Goal: Task Accomplishment & Management: Manage account settings

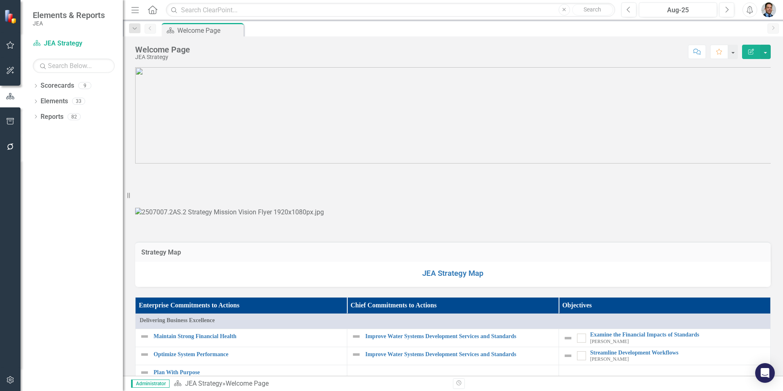
click at [34, 86] on icon "Dropdown" at bounding box center [36, 86] width 6 height 5
click at [58, 116] on link "K3 Quick Start Suggestions" at bounding box center [84, 116] width 78 height 9
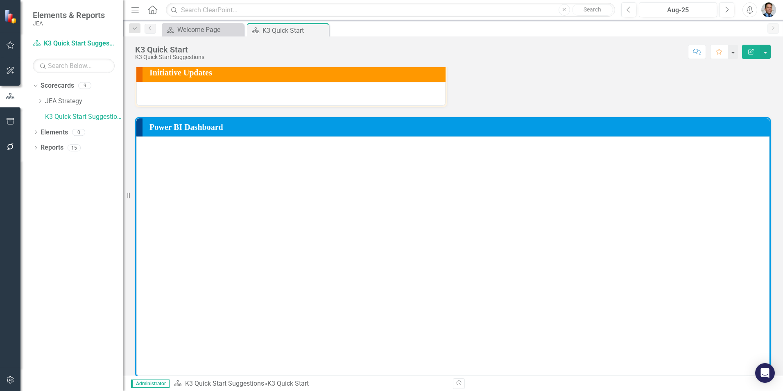
scroll to position [87, 0]
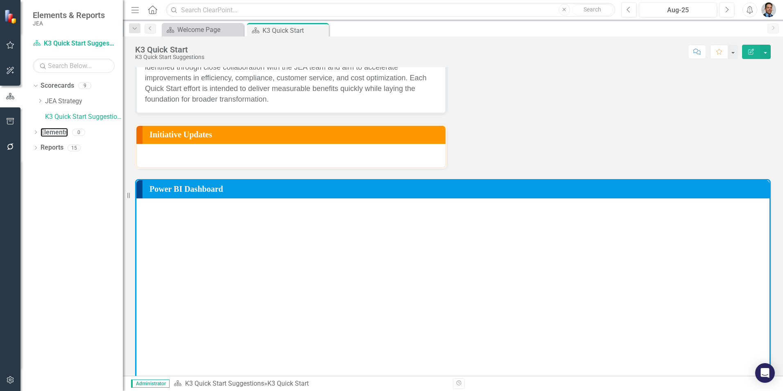
click at [56, 134] on link "Elements" at bounding box center [54, 132] width 27 height 9
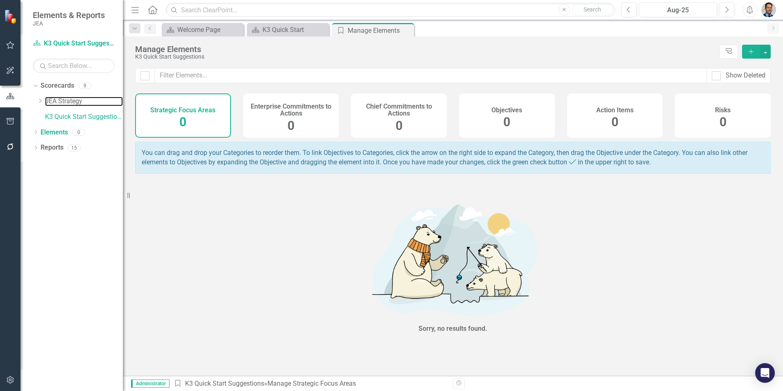
click at [57, 101] on link "JEA Strategy" at bounding box center [84, 101] width 78 height 9
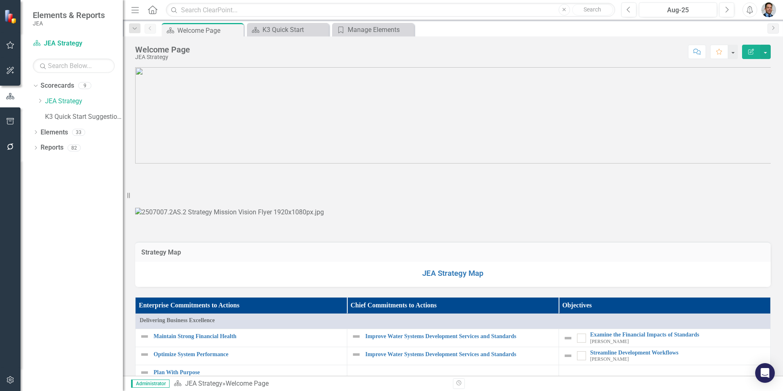
click at [752, 52] on icon "Edit Report" at bounding box center [751, 52] width 7 height 6
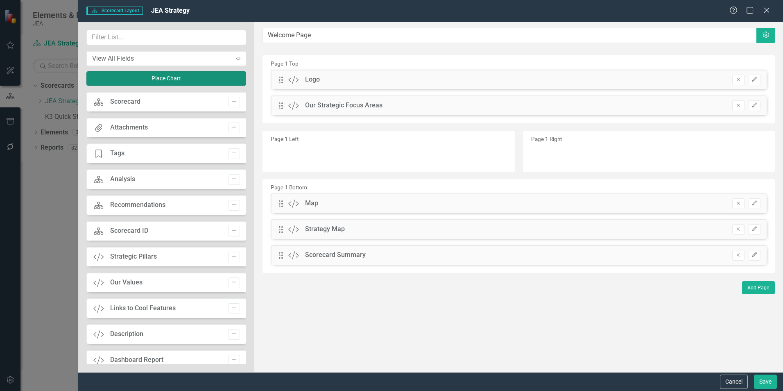
click at [161, 79] on button "Place Chart" at bounding box center [166, 78] width 160 height 14
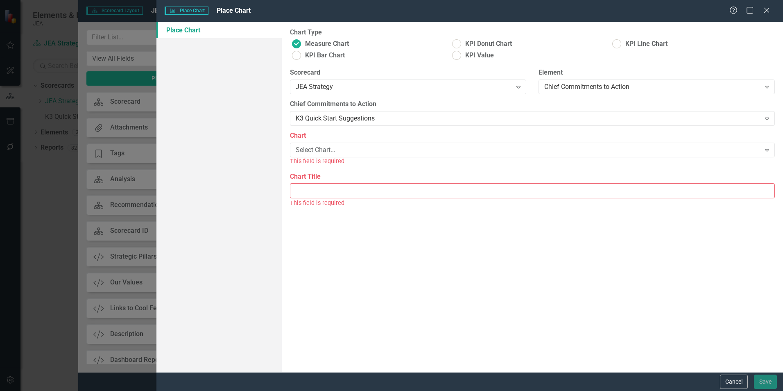
click at [407, 152] on div "Select Chart..." at bounding box center [528, 149] width 465 height 9
click at [297, 55] on ins at bounding box center [296, 55] width 13 height 13
click at [297, 55] on input "KPI Bar Chart" at bounding box center [296, 55] width 13 height 13
radio input "true"
click at [413, 148] on div "Select Measure Series..." at bounding box center [528, 149] width 465 height 9
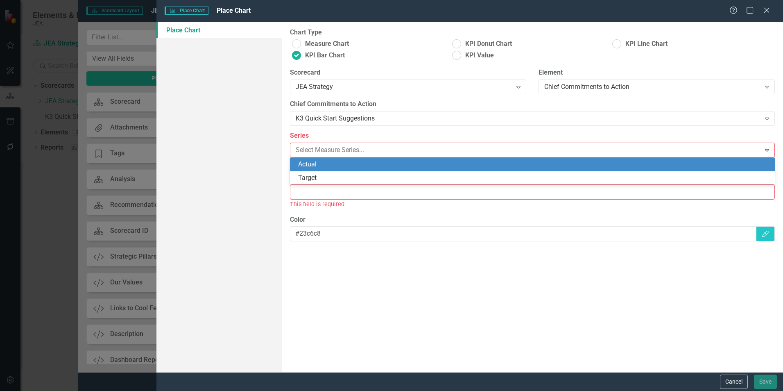
click at [412, 164] on div "Actual" at bounding box center [534, 164] width 472 height 9
type input "Actual"
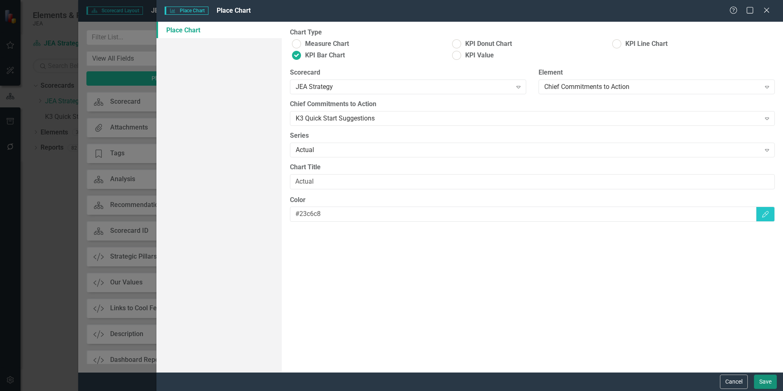
click at [768, 379] on button "Save" at bounding box center [765, 381] width 23 height 14
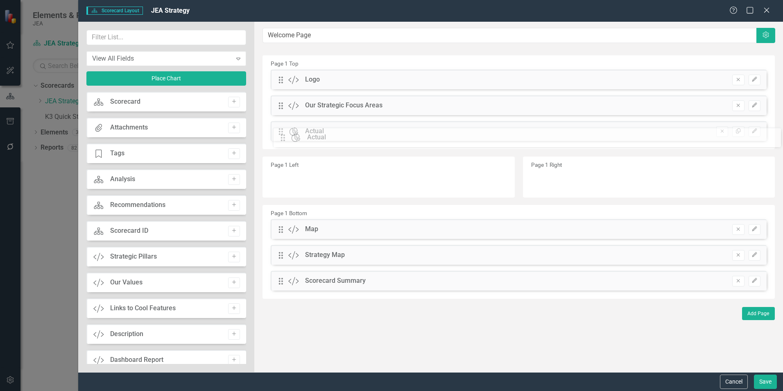
drag, startPoint x: 281, startPoint y: 81, endPoint x: 289, endPoint y: 139, distance: 58.8
click at [763, 380] on button "Save" at bounding box center [765, 381] width 23 height 14
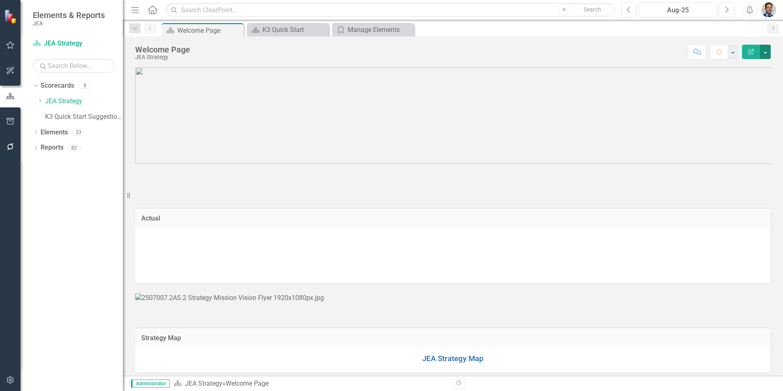
click at [763, 53] on button "button" at bounding box center [765, 52] width 11 height 14
click at [731, 83] on link "Edit Report Edit Layout" at bounding box center [737, 82] width 66 height 15
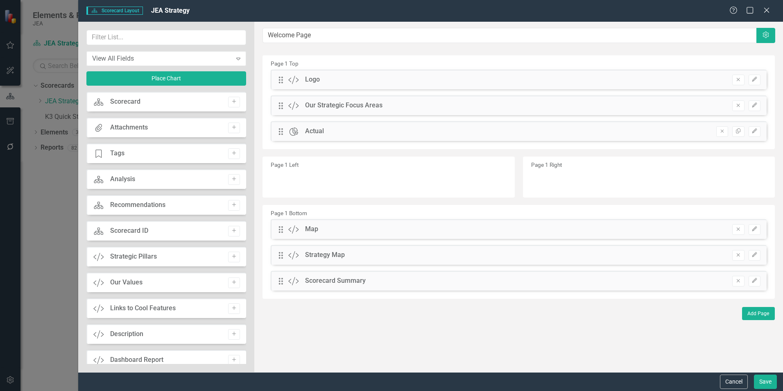
click at [721, 133] on icon "Remove" at bounding box center [722, 131] width 6 height 5
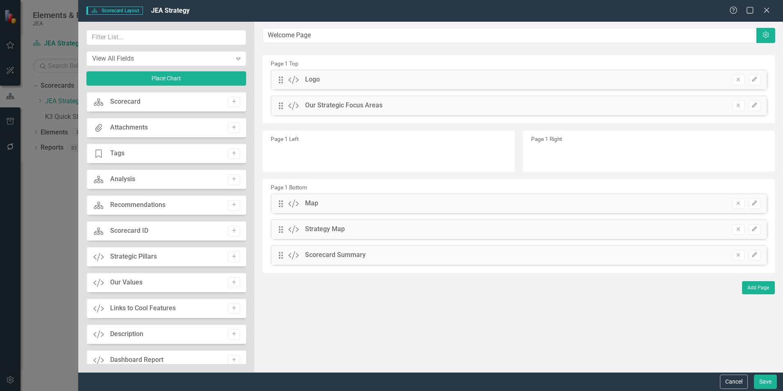
click at [233, 179] on icon "Add" at bounding box center [234, 179] width 6 height 5
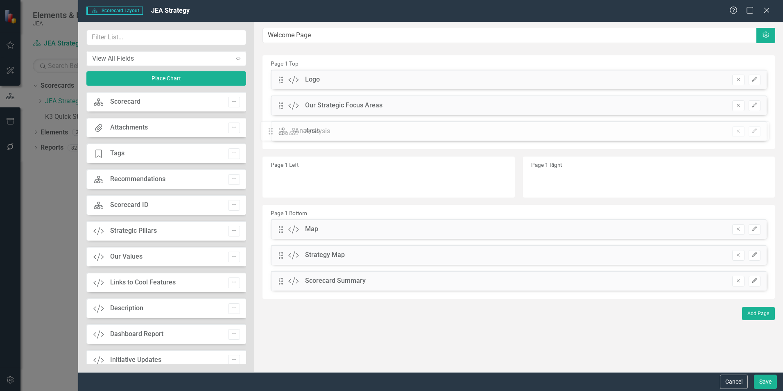
drag, startPoint x: 279, startPoint y: 81, endPoint x: 275, endPoint y: 132, distance: 51.4
click at [766, 380] on button "Save" at bounding box center [765, 381] width 23 height 14
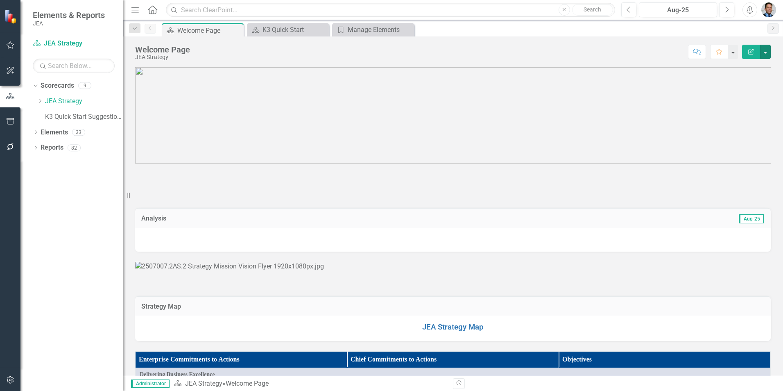
click at [769, 50] on button "button" at bounding box center [765, 52] width 11 height 14
click at [735, 84] on link "Edit Report Edit Layout" at bounding box center [737, 82] width 66 height 15
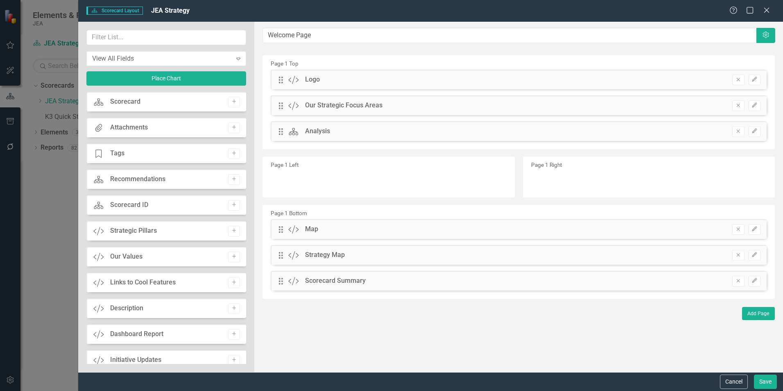
click at [733, 131] on button "Remove" at bounding box center [739, 131] width 12 height 11
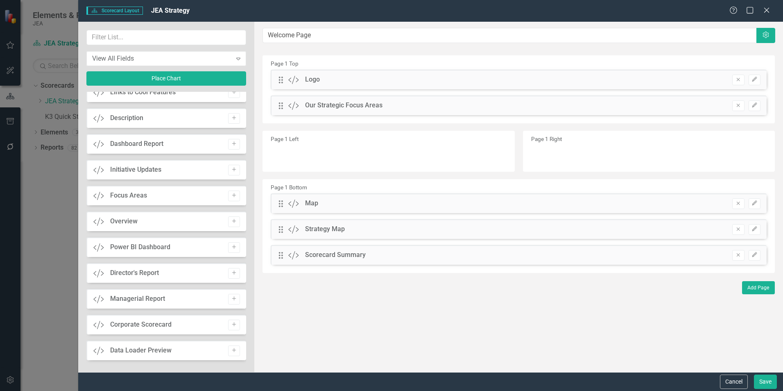
scroll to position [218, 0]
click at [234, 350] on icon "Add" at bounding box center [234, 347] width 6 height 5
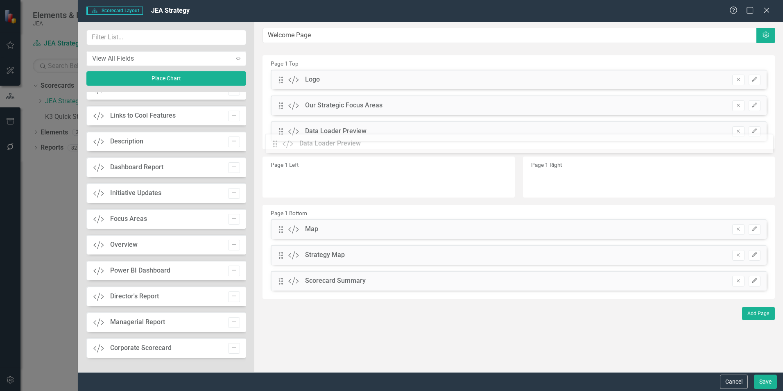
drag, startPoint x: 280, startPoint y: 79, endPoint x: 281, endPoint y: 143, distance: 63.9
click at [765, 381] on button "Save" at bounding box center [765, 381] width 23 height 14
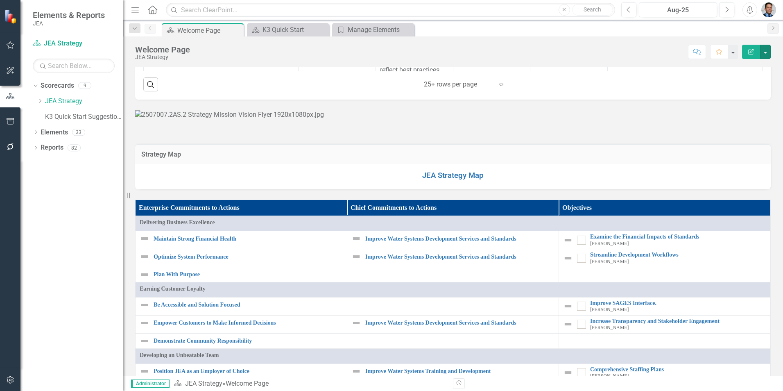
scroll to position [492, 0]
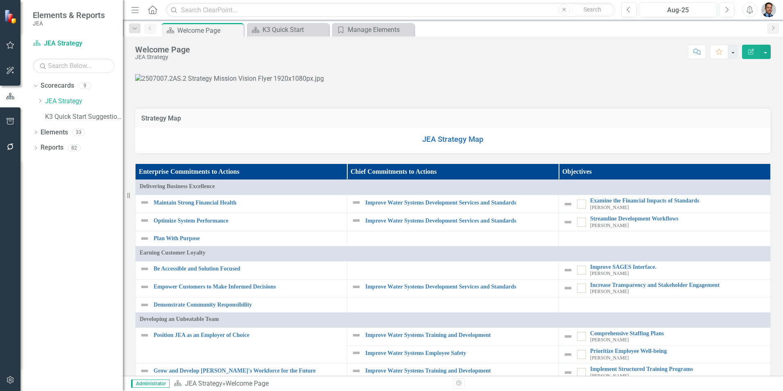
click at [498, 52] on icon "Expand" at bounding box center [501, 48] width 8 height 7
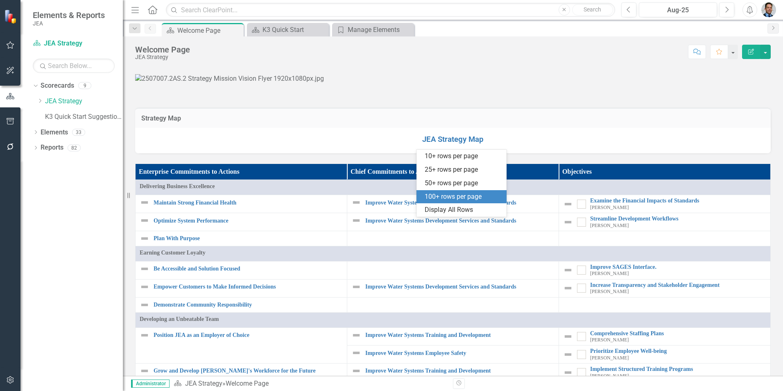
click at [482, 199] on div "100+ rows per page" at bounding box center [463, 196] width 77 height 9
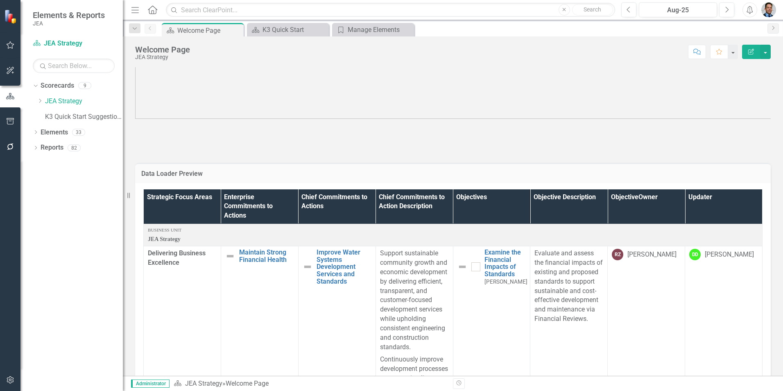
scroll to position [0, 0]
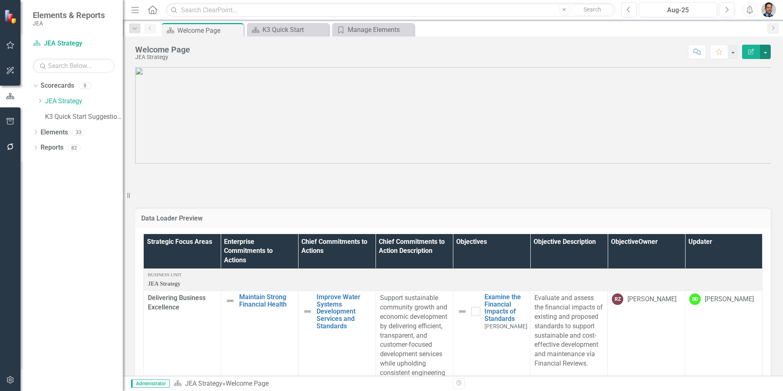
click at [764, 49] on button "button" at bounding box center [765, 52] width 11 height 14
click at [720, 81] on link "Edit Report Edit Layout" at bounding box center [737, 82] width 66 height 15
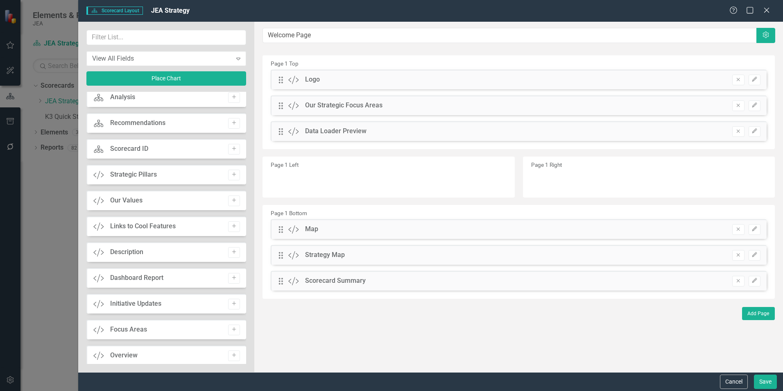
scroll to position [123, 0]
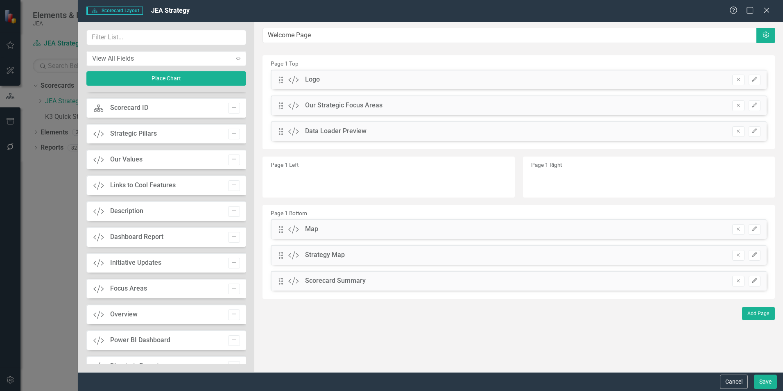
click at [231, 238] on icon "Add" at bounding box center [234, 236] width 6 height 5
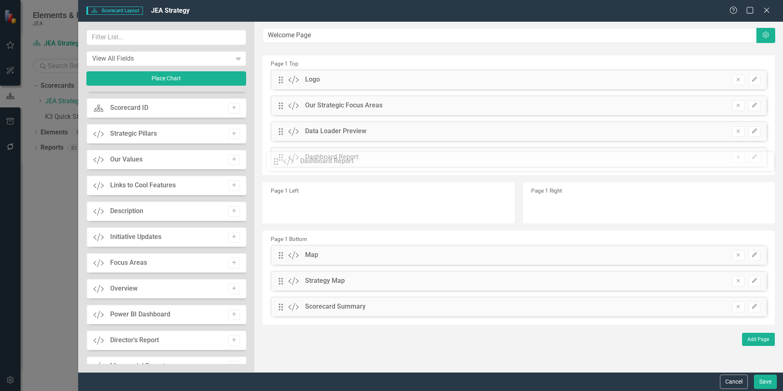
drag, startPoint x: 280, startPoint y: 82, endPoint x: 281, endPoint y: 164, distance: 81.5
click at [767, 383] on button "Save" at bounding box center [765, 381] width 23 height 14
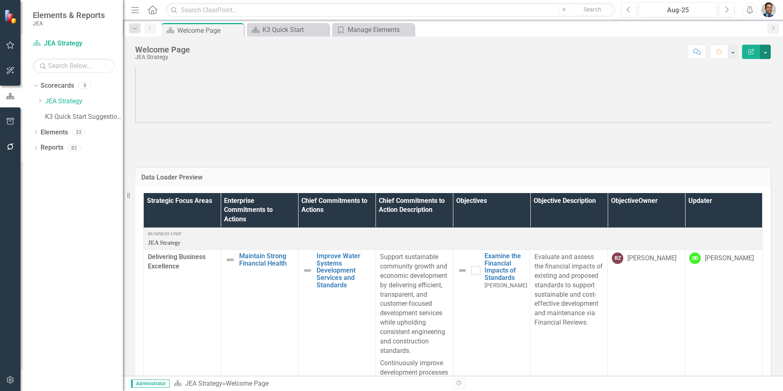
scroll to position [0, 0]
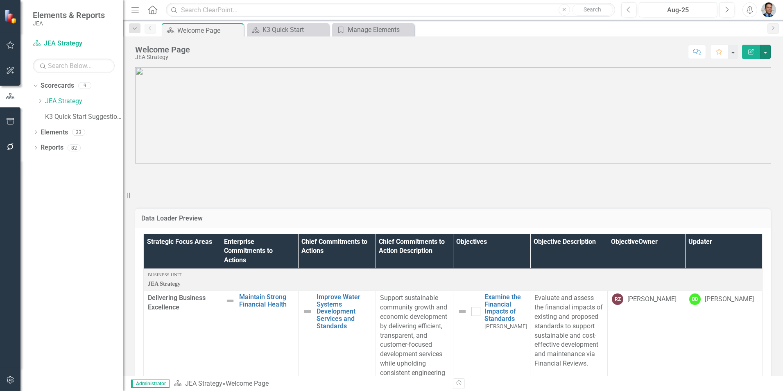
click at [767, 51] on button "button" at bounding box center [765, 52] width 11 height 14
click at [724, 78] on link "Edit Report Edit Layout" at bounding box center [737, 82] width 66 height 15
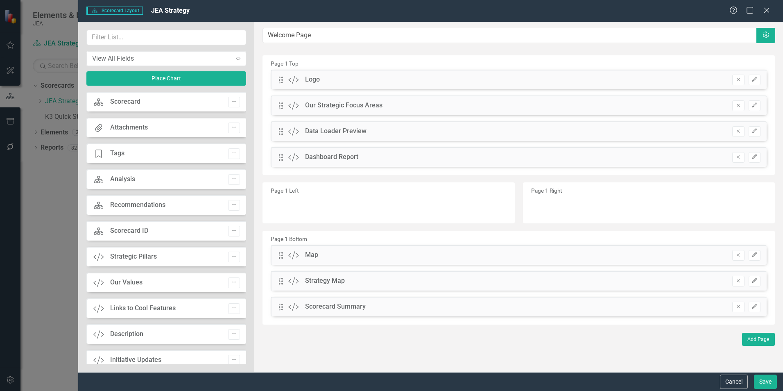
click at [737, 156] on icon "Remove" at bounding box center [738, 156] width 6 height 5
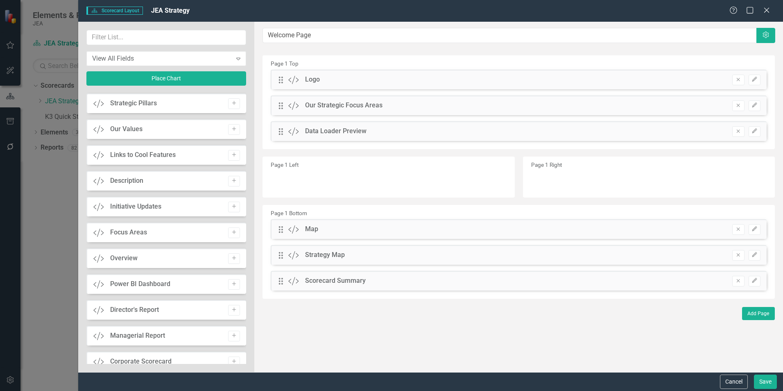
scroll to position [193, 0]
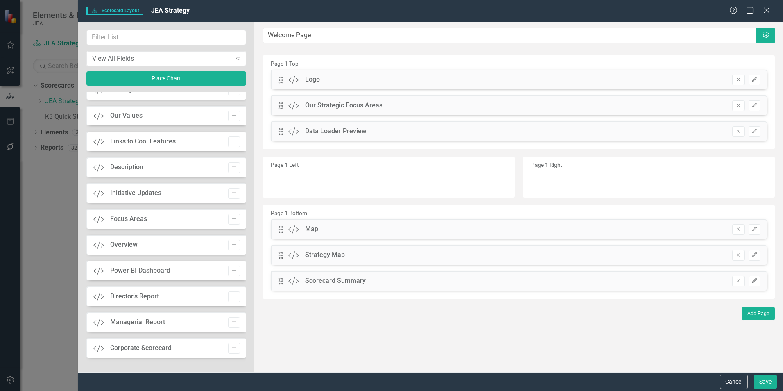
click at [232, 296] on icon "button" at bounding box center [234, 296] width 4 height 4
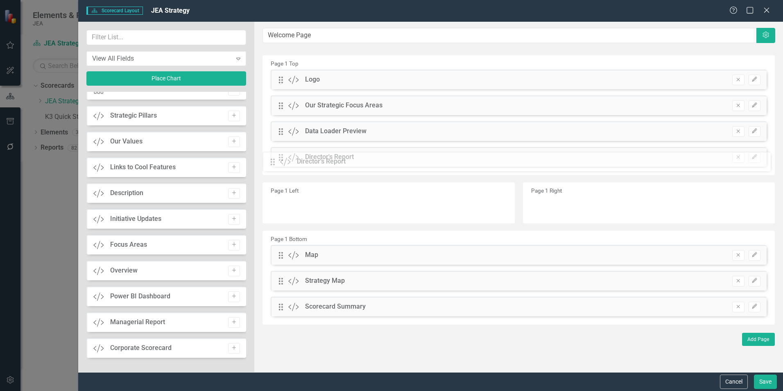
drag, startPoint x: 281, startPoint y: 79, endPoint x: 279, endPoint y: 161, distance: 82.0
click at [772, 384] on button "Save" at bounding box center [765, 381] width 23 height 14
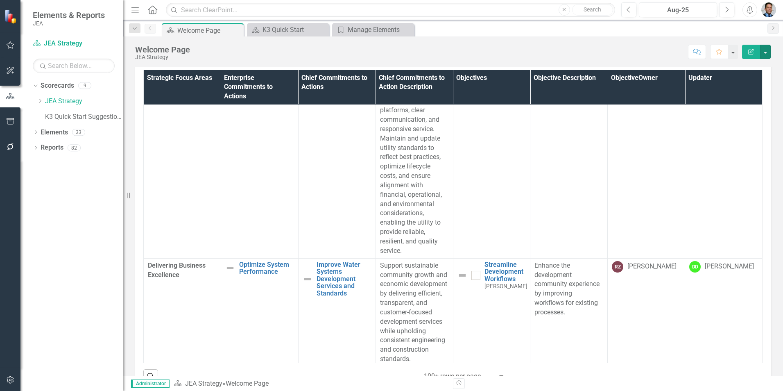
scroll to position [41, 0]
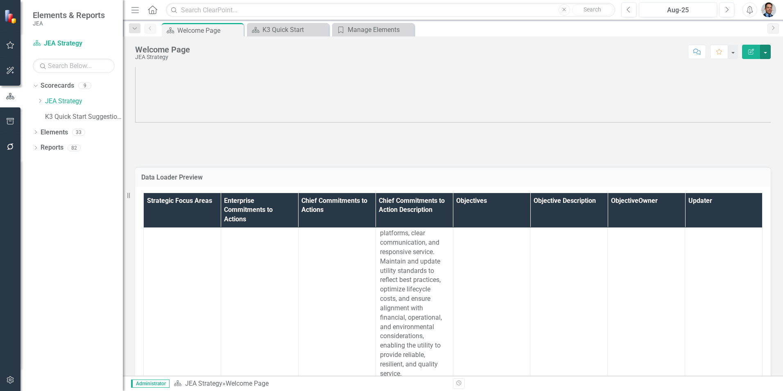
click at [768, 52] on button "button" at bounding box center [765, 52] width 11 height 14
click at [742, 83] on link "Edit Report Edit Layout" at bounding box center [737, 82] width 66 height 15
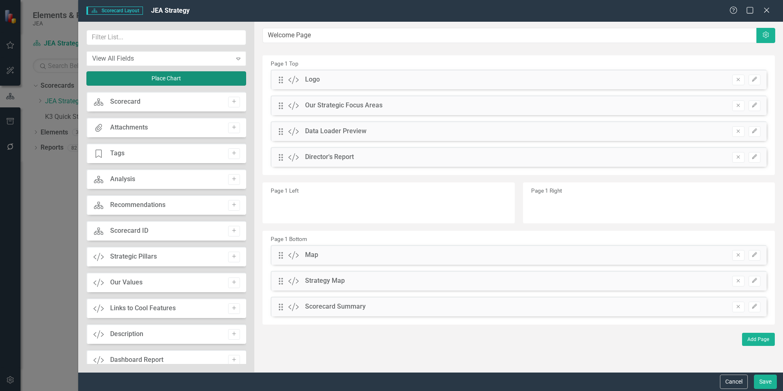
click at [161, 75] on button "Place Chart" at bounding box center [166, 78] width 160 height 14
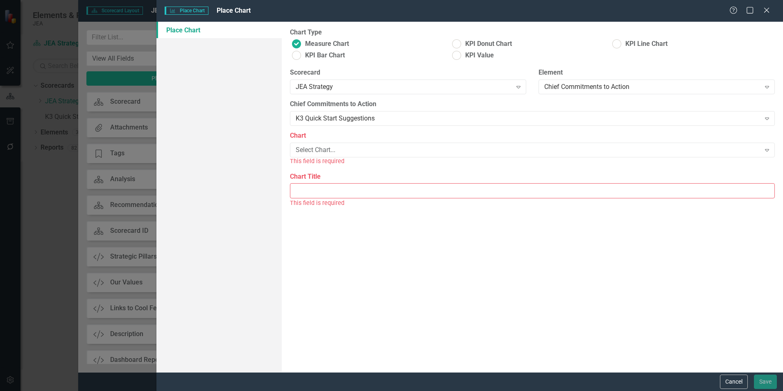
click at [325, 146] on div "Select Chart..." at bounding box center [528, 149] width 465 height 9
click at [769, 9] on icon at bounding box center [767, 10] width 5 height 5
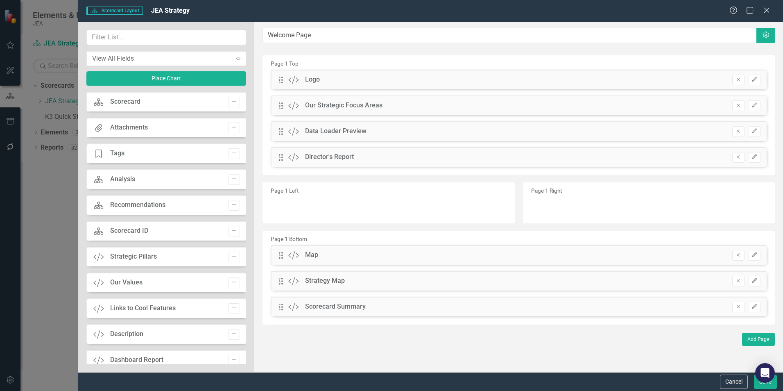
click at [768, 11] on icon "Close" at bounding box center [767, 10] width 8 height 7
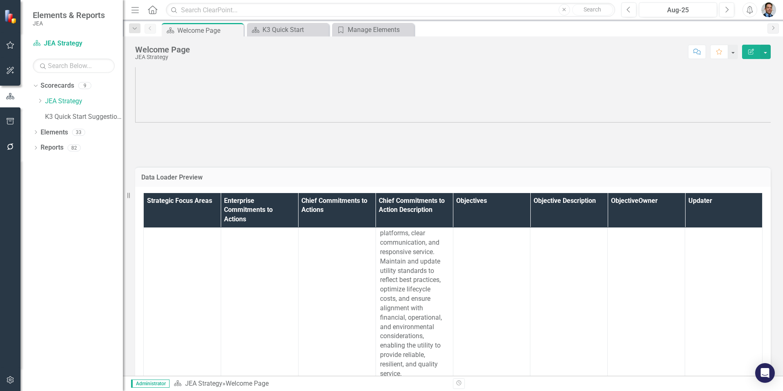
click at [37, 144] on div "Dropdown Reports 82" at bounding box center [78, 149] width 90 height 16
click at [36, 150] on icon "Dropdown" at bounding box center [36, 148] width 6 height 5
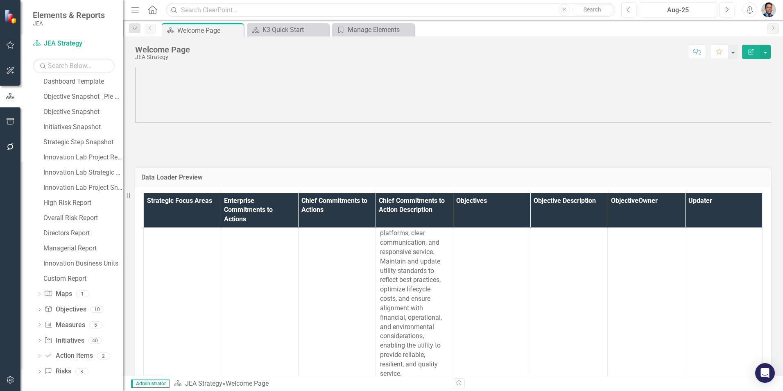
scroll to position [202, 0]
click at [39, 322] on icon "Dropdown" at bounding box center [39, 324] width 6 height 5
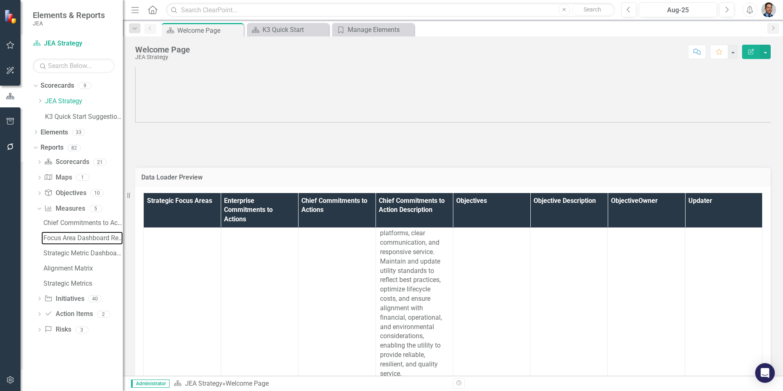
click at [82, 238] on div "Focus Area Dashboard Report- Snapshots" at bounding box center [82, 237] width 79 height 7
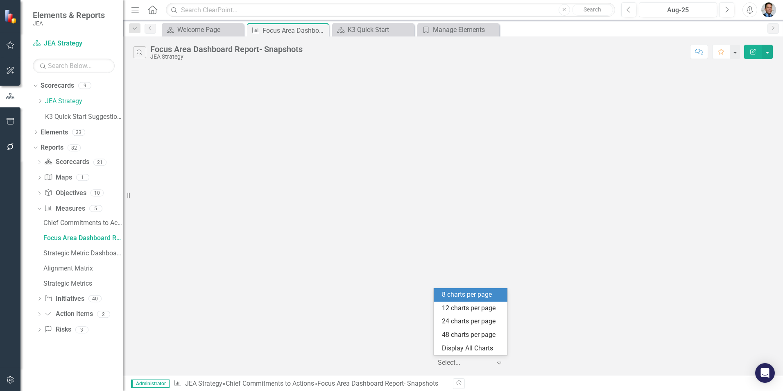
click at [500, 361] on icon "Expand" at bounding box center [499, 362] width 8 height 7
click at [474, 296] on div "8 charts per page" at bounding box center [472, 294] width 61 height 9
click at [770, 51] on button "button" at bounding box center [768, 52] width 11 height 14
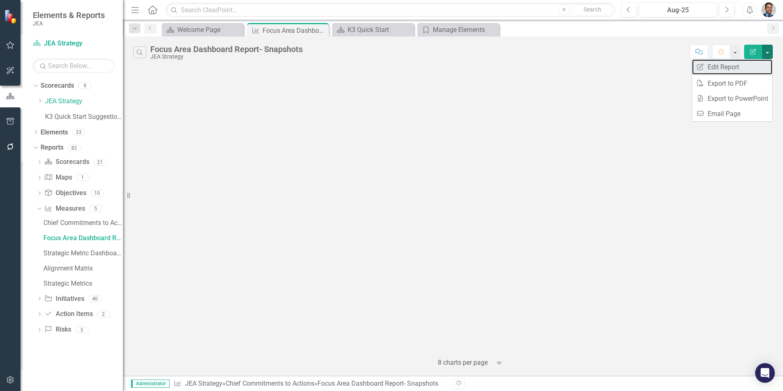
click at [727, 68] on link "Edit Report Edit Report" at bounding box center [732, 66] width 80 height 15
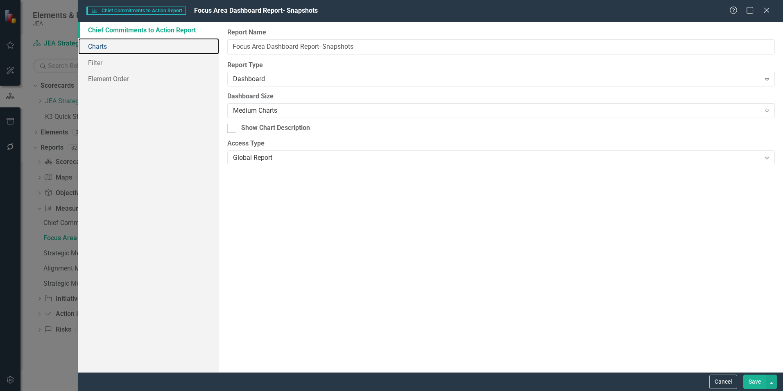
click at [110, 43] on link "Charts" at bounding box center [148, 46] width 141 height 16
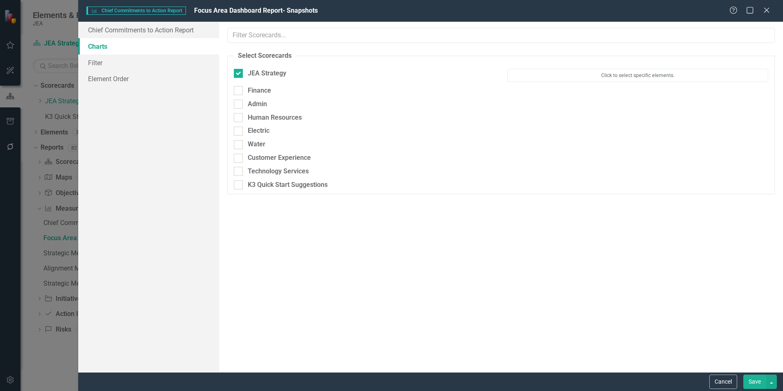
click at [621, 75] on button "Click to select specific elements." at bounding box center [638, 75] width 261 height 13
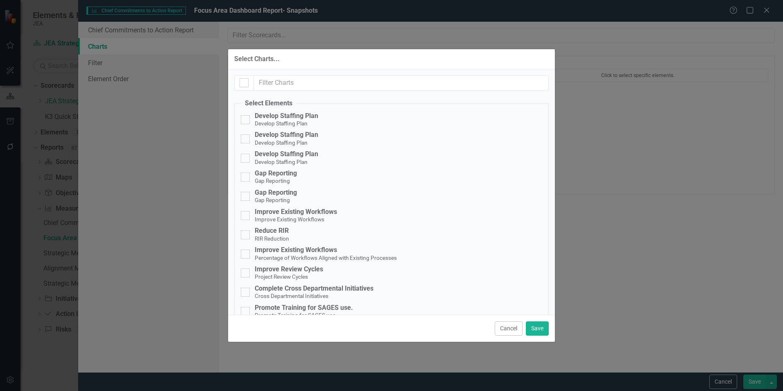
click at [245, 119] on input "Develop Staffing Plan Develop Staffing Plan" at bounding box center [243, 117] width 5 height 5
checkbox input "true"
click at [248, 175] on div at bounding box center [245, 176] width 9 height 9
click at [246, 175] on input "Gap Reporting Gap Reporting" at bounding box center [243, 174] width 5 height 5
checkbox input "true"
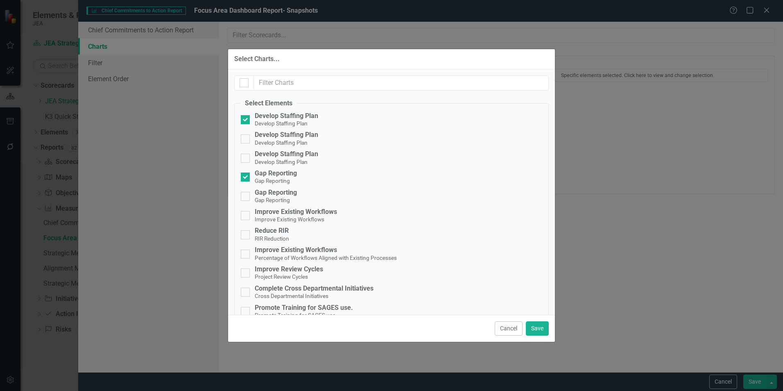
click at [246, 215] on div at bounding box center [245, 215] width 9 height 9
click at [246, 215] on input "Improve Existing Workflows Improve Existing Workflows" at bounding box center [243, 213] width 5 height 5
checkbox input "true"
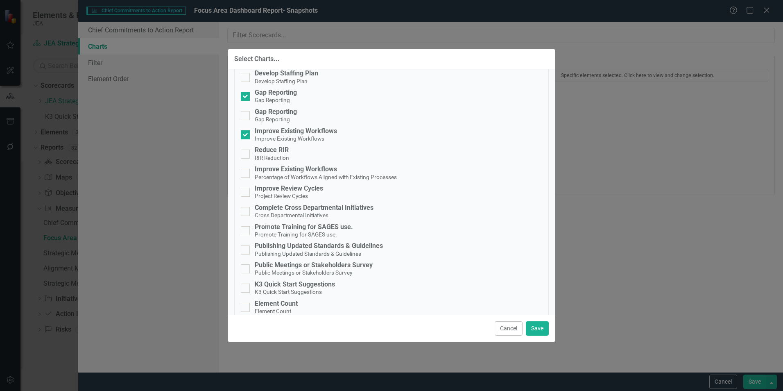
scroll to position [82, 0]
click at [245, 152] on input "Reduce RIR RIR Reduction" at bounding box center [243, 150] width 5 height 5
checkbox input "true"
click at [246, 213] on div at bounding box center [245, 210] width 9 height 9
click at [246, 211] on input "Complete Cross Departmental Initiatives Cross Departmental Initiatives" at bounding box center [243, 208] width 5 height 5
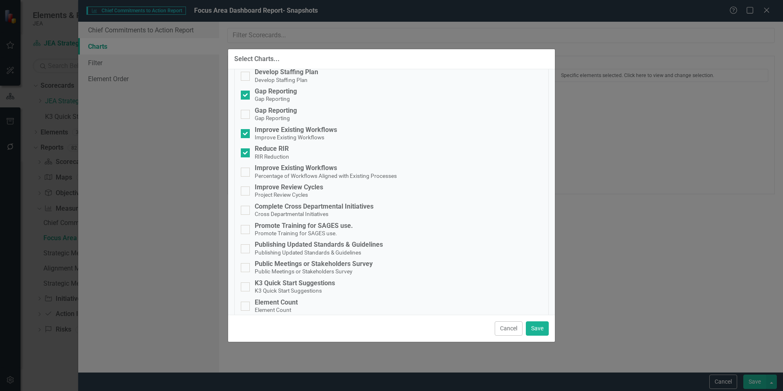
checkbox input "true"
click at [245, 230] on div at bounding box center [245, 229] width 9 height 9
click at [245, 230] on input "Promote Training for SAGES use. Promote Training for SAGES use." at bounding box center [243, 227] width 5 height 5
checkbox input "true"
click at [245, 246] on input "Publishing Updated Standards & Guidelines Publishing Updated Standards & Guidel…" at bounding box center [243, 246] width 5 height 5
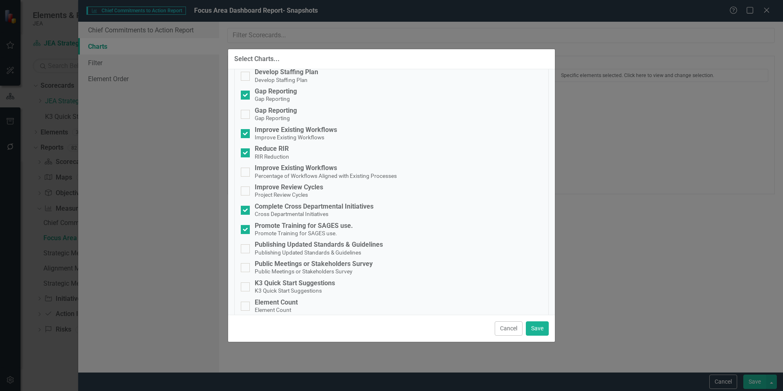
checkbox input "true"
click at [245, 270] on div at bounding box center [245, 267] width 9 height 9
click at [245, 268] on input "Public Meetings or Stakeholders Survey Public Meetings or Stakeholders Survey" at bounding box center [243, 265] width 5 height 5
checkbox input "true"
click at [245, 288] on input "K3 Quick Start Suggestions K3 Quick Start Suggestions" at bounding box center [243, 284] width 5 height 5
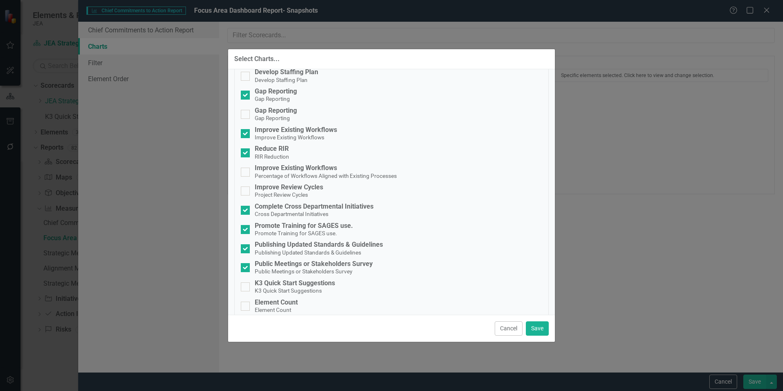
checkbox input "true"
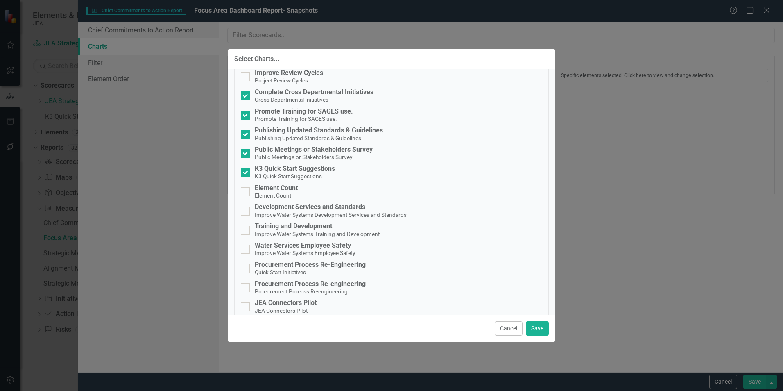
scroll to position [205, 0]
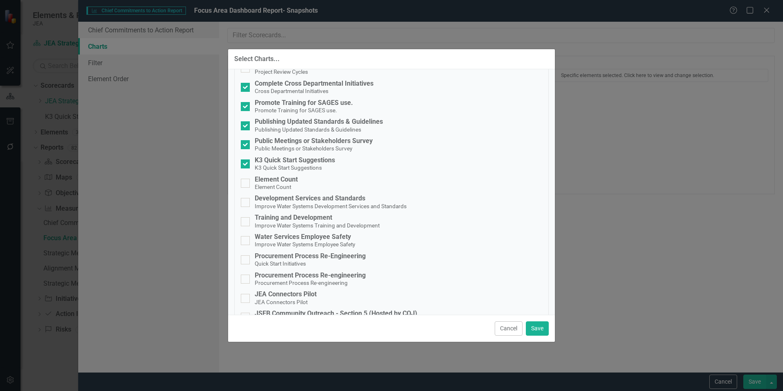
click at [247, 182] on div at bounding box center [245, 183] width 9 height 9
click at [246, 182] on input "Element Count Element Count" at bounding box center [243, 181] width 5 height 5
checkbox input "true"
click at [246, 202] on input "Development Services and Standards Improve Water Systems Development Services a…" at bounding box center [243, 200] width 5 height 5
checkbox input "true"
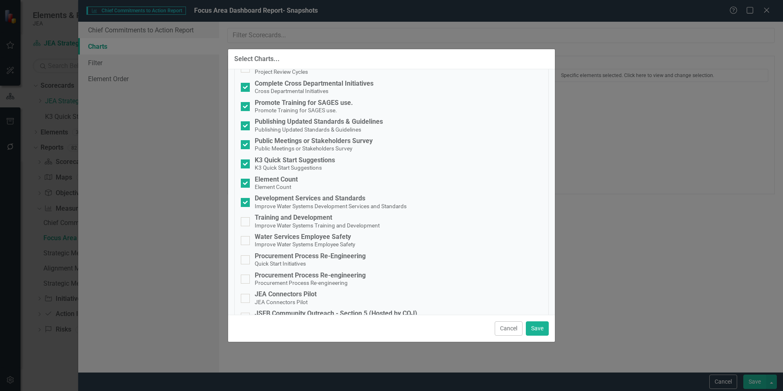
click at [245, 224] on div at bounding box center [245, 221] width 9 height 9
click at [245, 222] on input "Training and Development Improve Water Systems Training and Development" at bounding box center [243, 219] width 5 height 5
checkbox input "true"
click at [246, 241] on input "Water Services Employee Safety Improve Water Systems Employee Safety" at bounding box center [243, 238] width 5 height 5
checkbox input "true"
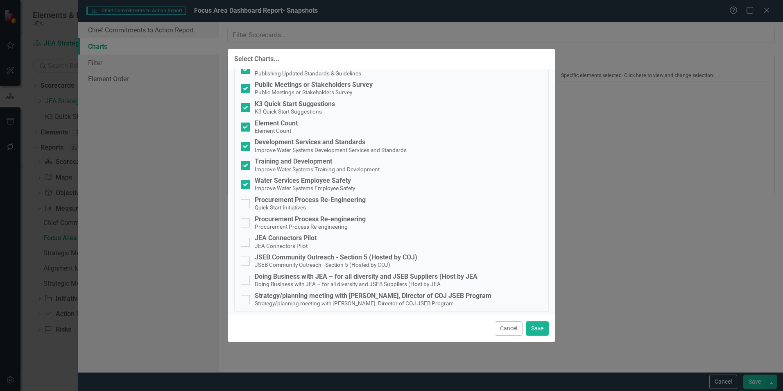
scroll to position [264, 0]
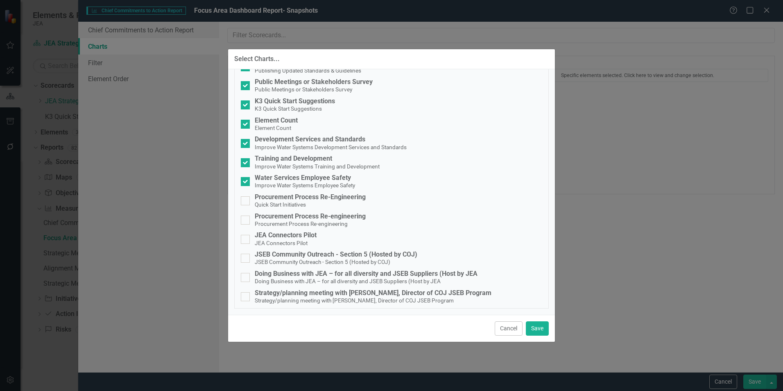
click at [247, 221] on div at bounding box center [245, 220] width 9 height 9
click at [246, 221] on input "Procurement Process Re-engineering Procurement Process Re-engineering" at bounding box center [243, 218] width 5 height 5
checkbox input "true"
click at [538, 329] on button "Save" at bounding box center [537, 328] width 23 height 14
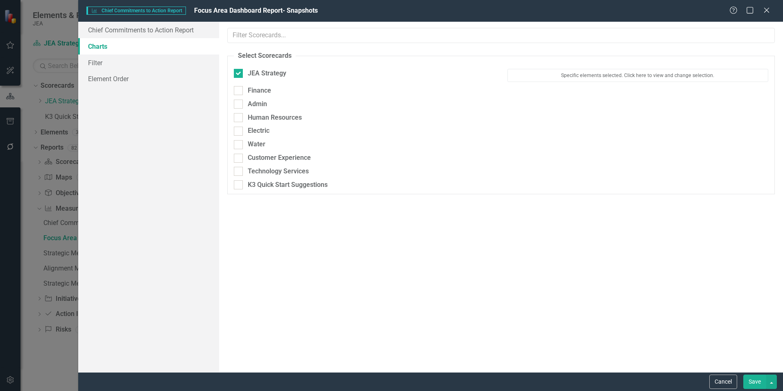
click at [752, 381] on button "Save" at bounding box center [755, 381] width 23 height 14
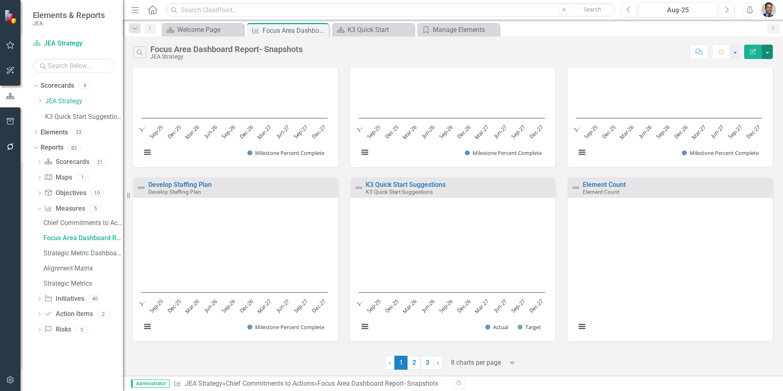
scroll to position [66, 0]
click at [414, 362] on link "2" at bounding box center [414, 363] width 13 height 14
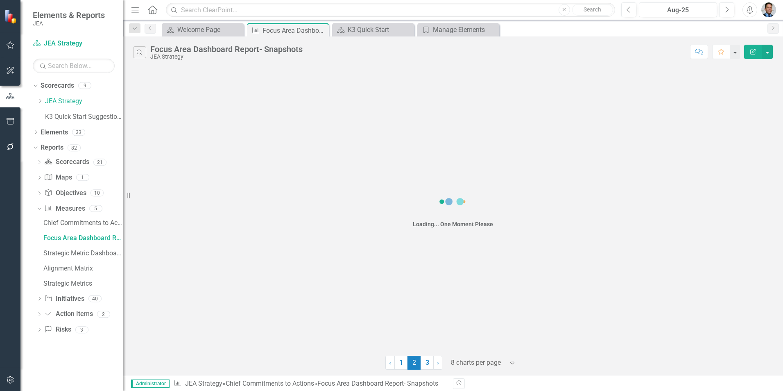
scroll to position [0, 0]
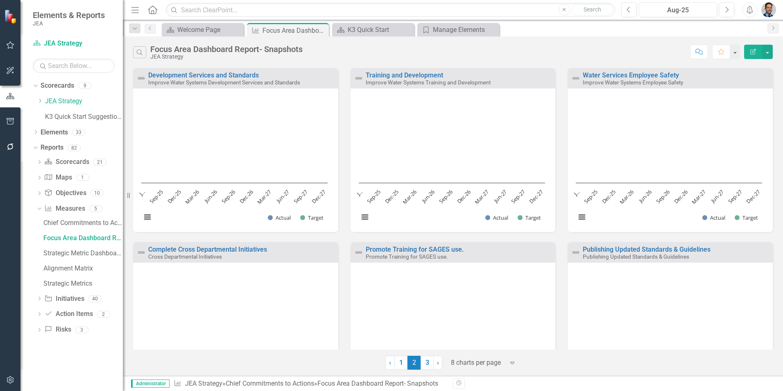
click at [425, 365] on link "3" at bounding box center [427, 363] width 13 height 14
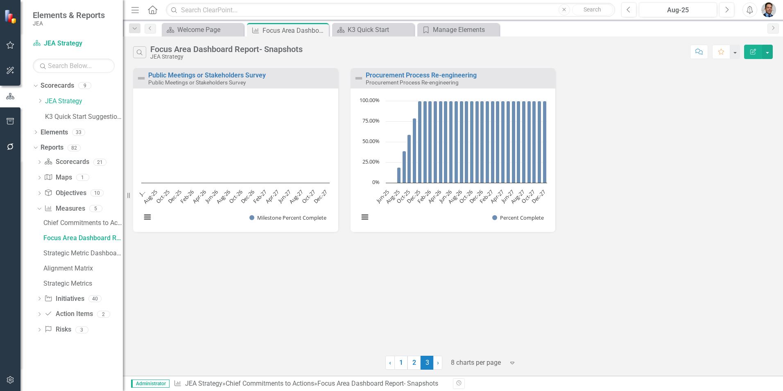
click at [399, 363] on link "1" at bounding box center [401, 363] width 13 height 14
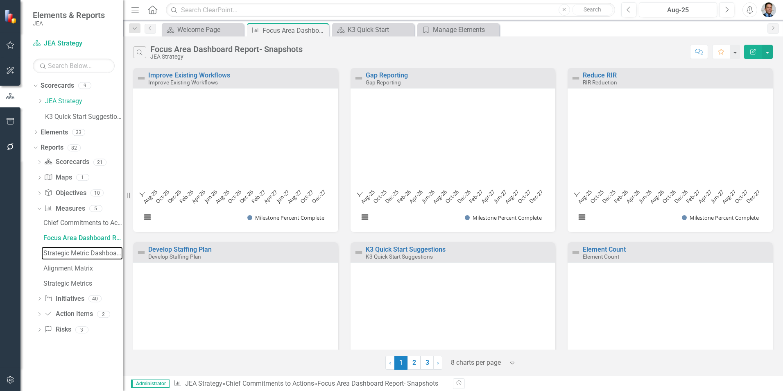
click at [80, 254] on div "Strategic Metric Dashboard Report" at bounding box center [82, 253] width 79 height 7
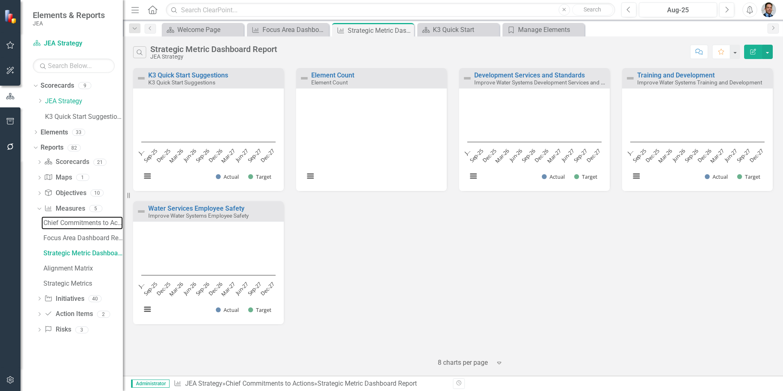
click at [81, 224] on div "Chief Commitments to Actions" at bounding box center [82, 222] width 79 height 7
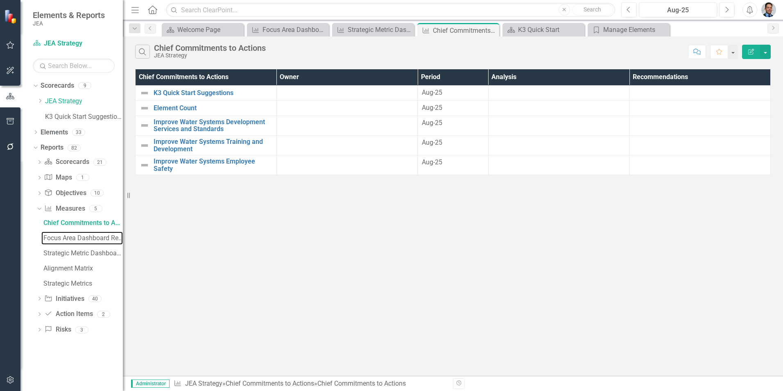
click at [81, 235] on div "Focus Area Dashboard Report- Snapshots" at bounding box center [82, 237] width 79 height 7
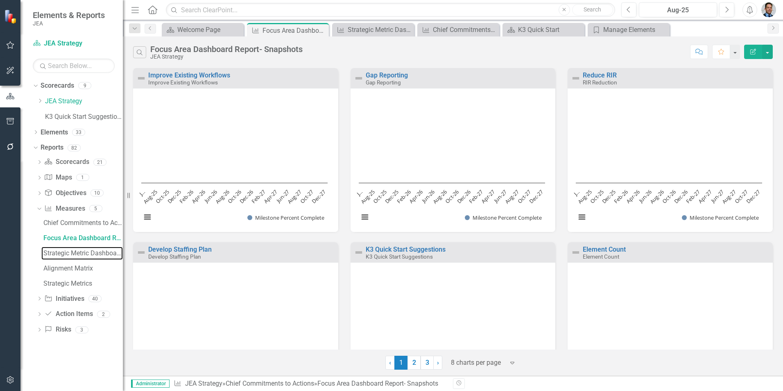
click at [81, 254] on div "Strategic Metric Dashboard Report" at bounding box center [82, 253] width 79 height 7
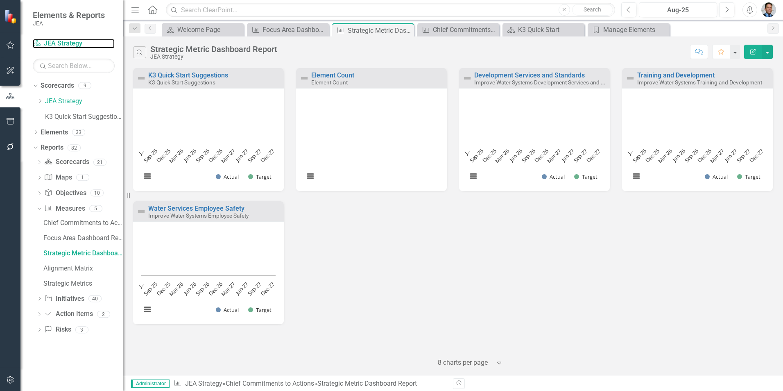
click at [53, 41] on link "Scorecard JEA Strategy" at bounding box center [74, 43] width 82 height 9
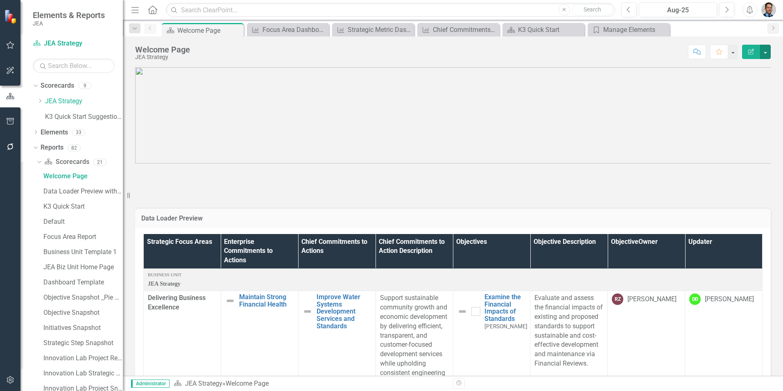
click at [769, 54] on button "button" at bounding box center [765, 52] width 11 height 14
click at [735, 82] on link "Edit Report Edit Layout" at bounding box center [737, 82] width 66 height 15
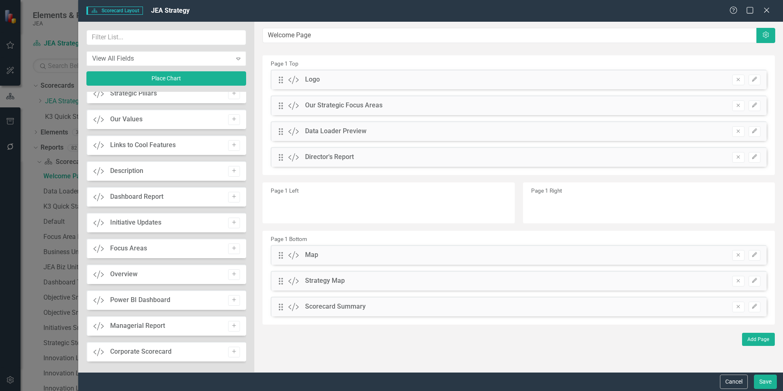
scroll to position [167, 0]
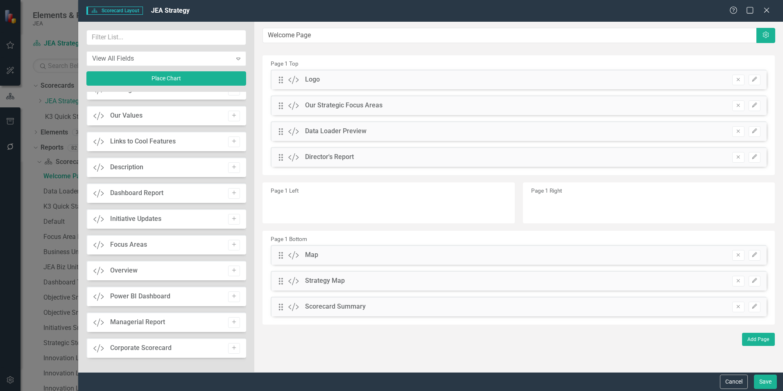
click at [229, 351] on button "Add" at bounding box center [234, 348] width 12 height 11
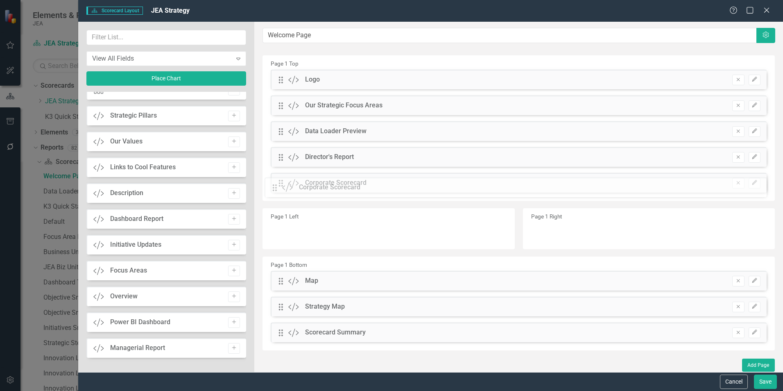
drag, startPoint x: 281, startPoint y: 81, endPoint x: 281, endPoint y: 188, distance: 107.8
click at [765, 385] on button "Save" at bounding box center [765, 381] width 23 height 14
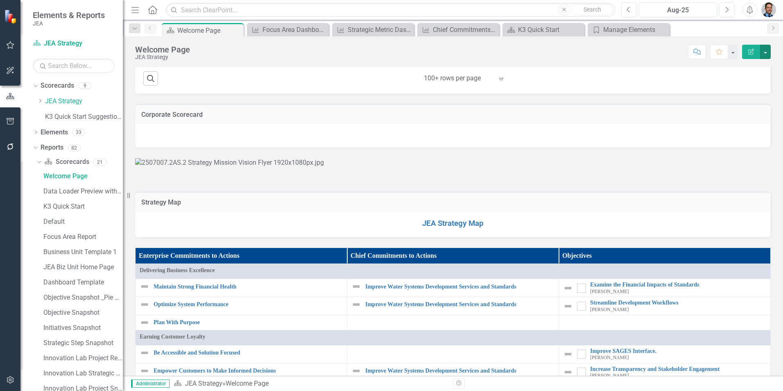
scroll to position [574, 0]
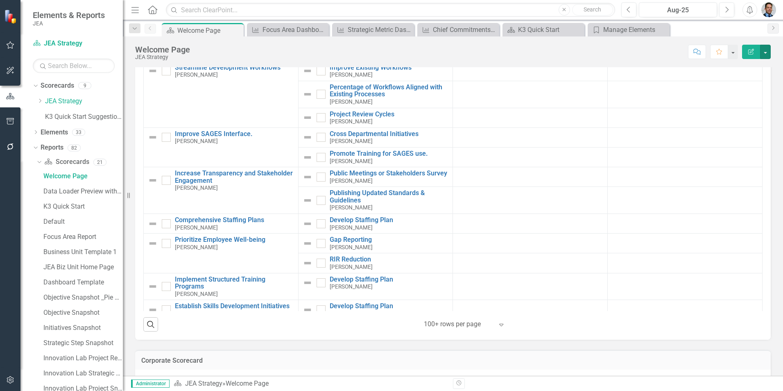
click at [768, 57] on button "button" at bounding box center [765, 52] width 11 height 14
click at [741, 67] on link "Edit Edit Scorecard" at bounding box center [737, 66] width 66 height 15
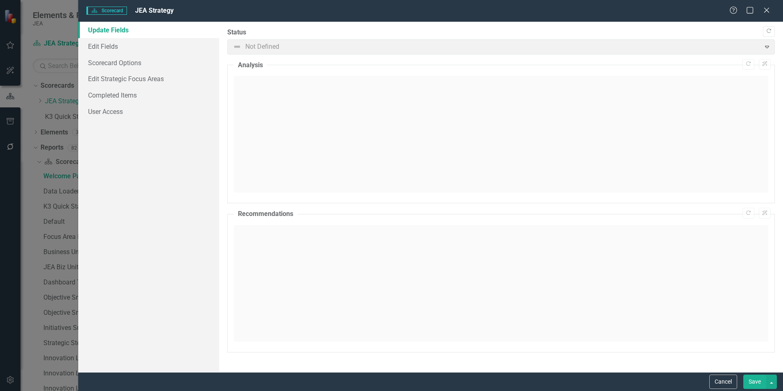
click at [720, 382] on button "Cancel" at bounding box center [724, 381] width 28 height 14
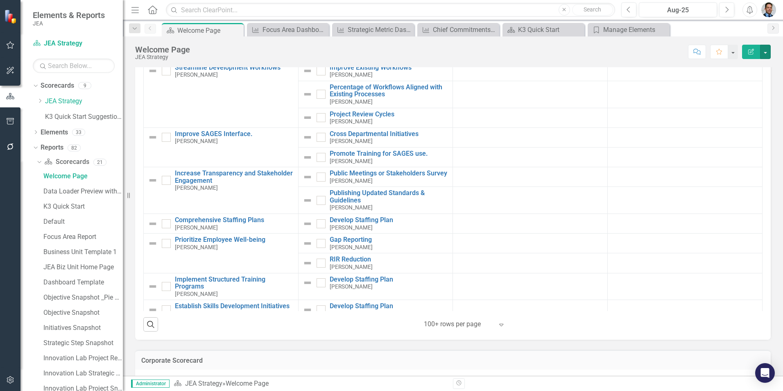
click at [769, 53] on button "button" at bounding box center [765, 52] width 11 height 14
click at [738, 81] on link "Edit Report Edit Layout" at bounding box center [737, 82] width 66 height 15
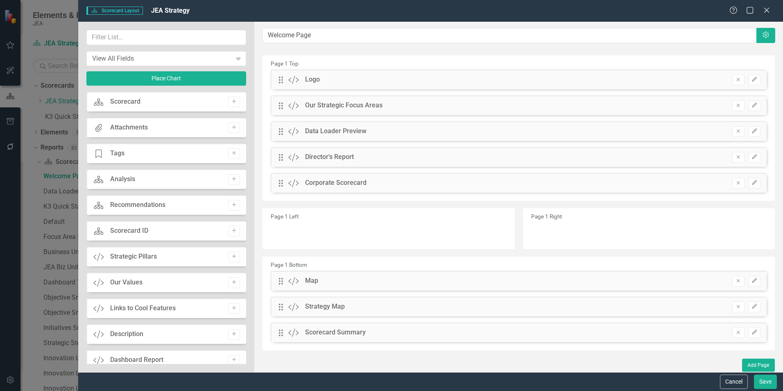
click at [735, 184] on icon "Remove" at bounding box center [738, 182] width 6 height 5
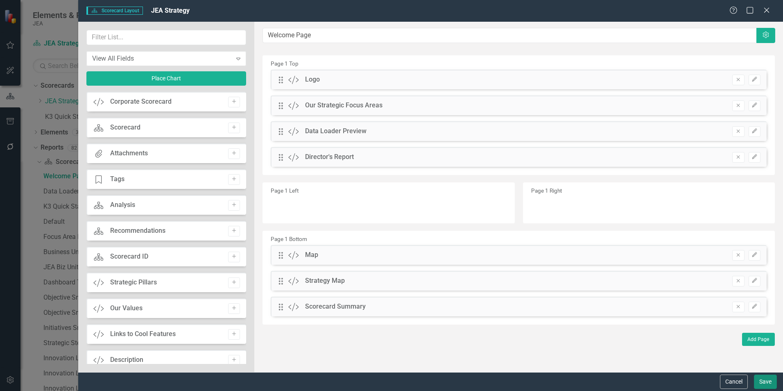
click at [762, 382] on button "Save" at bounding box center [765, 381] width 23 height 14
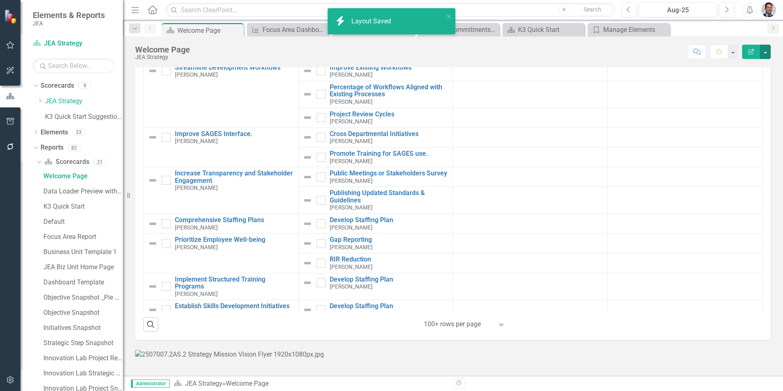
click at [765, 52] on button "button" at bounding box center [765, 52] width 11 height 14
click at [728, 68] on link "Edit Edit Scorecard" at bounding box center [737, 66] width 66 height 15
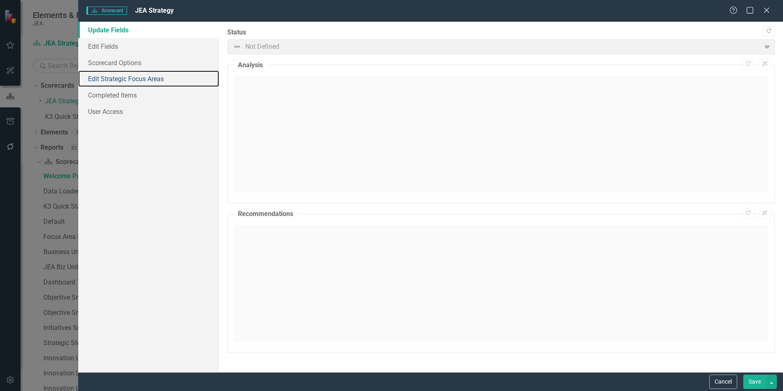
click at [103, 79] on link "Edit Strategic Focus Areas" at bounding box center [148, 78] width 141 height 16
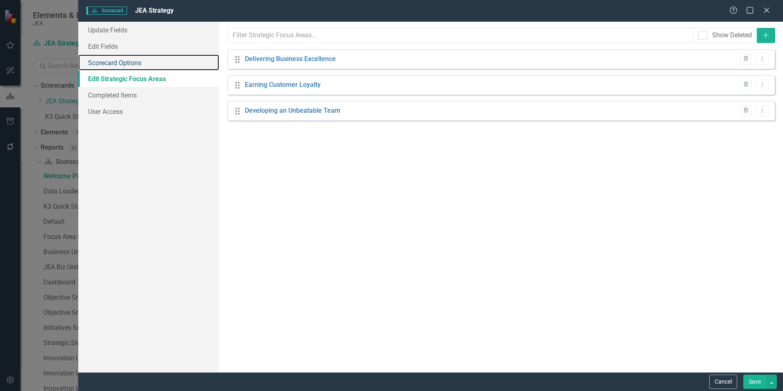
click at [104, 62] on link "Scorecard Options" at bounding box center [148, 62] width 141 height 16
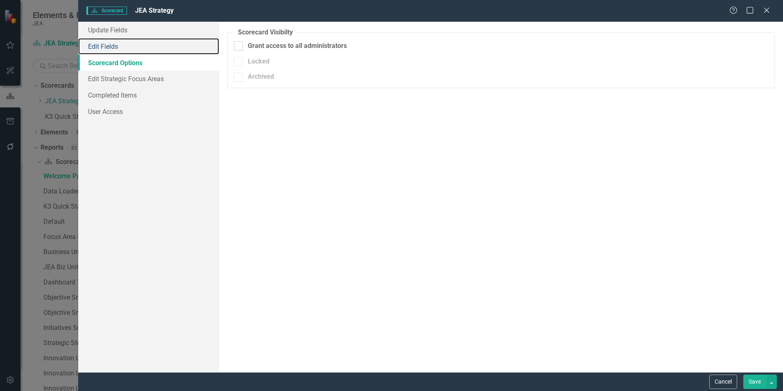
click at [106, 43] on link "Edit Fields" at bounding box center [148, 46] width 141 height 16
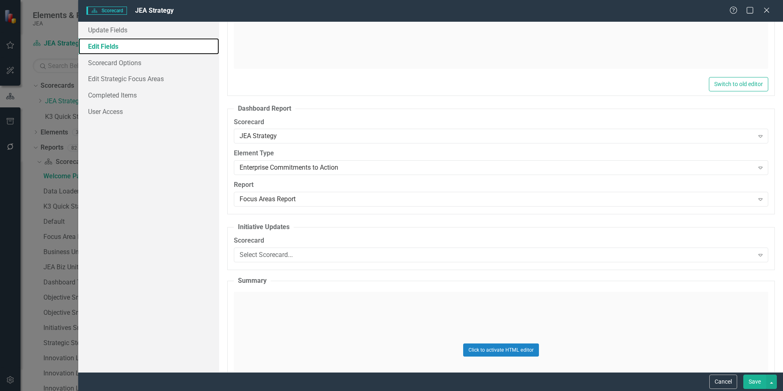
scroll to position [1680, 0]
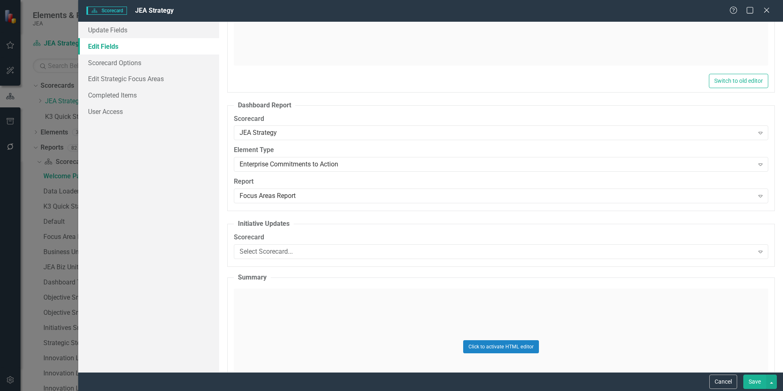
click at [478, 136] on div "JEA Strategy" at bounding box center [497, 132] width 514 height 9
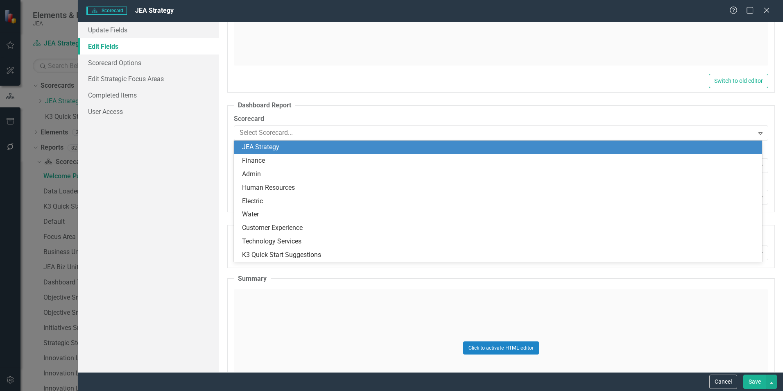
click at [476, 146] on div "JEA Strategy" at bounding box center [499, 147] width 515 height 9
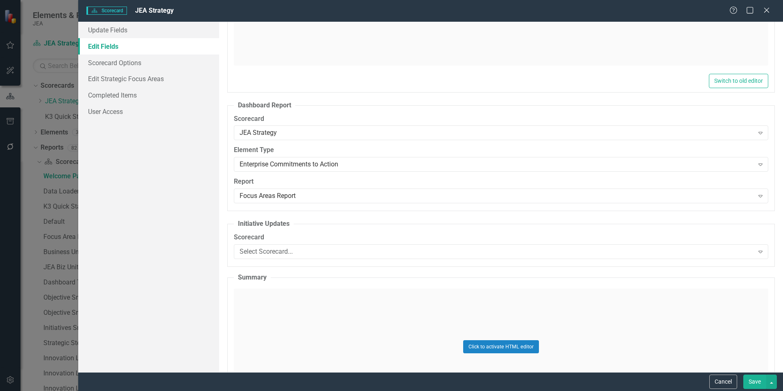
click at [477, 131] on div "JEA Strategy" at bounding box center [497, 132] width 514 height 9
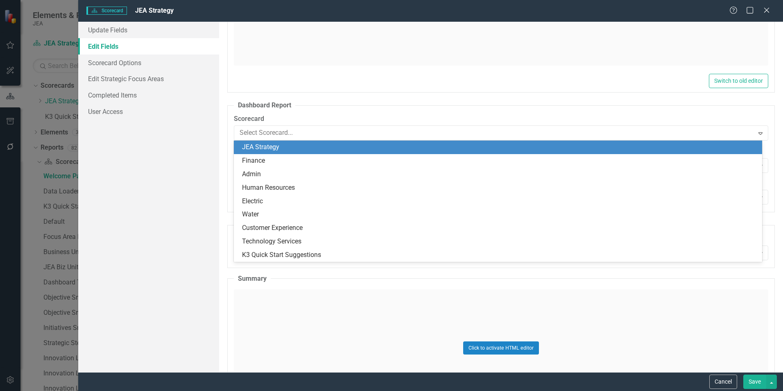
click at [474, 147] on div "JEA Strategy" at bounding box center [499, 147] width 515 height 9
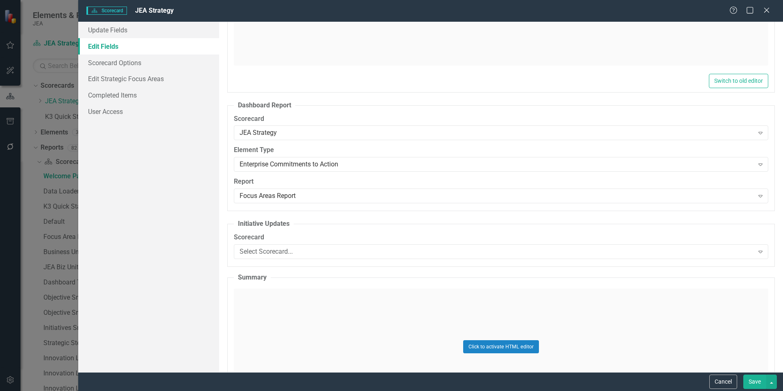
click at [470, 165] on div "Enterprise Commitments to Action" at bounding box center [497, 164] width 514 height 9
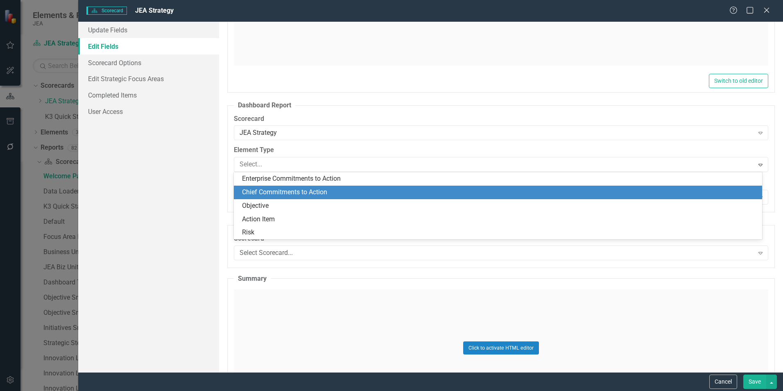
click at [463, 190] on div "Chief Commitments to Action" at bounding box center [499, 192] width 515 height 9
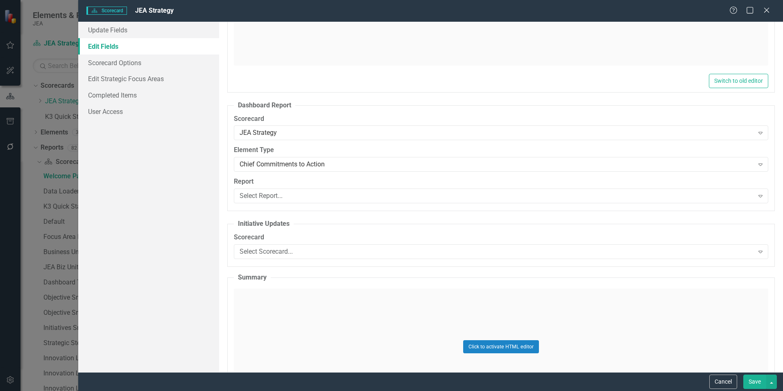
click at [757, 383] on button "Save" at bounding box center [755, 381] width 23 height 14
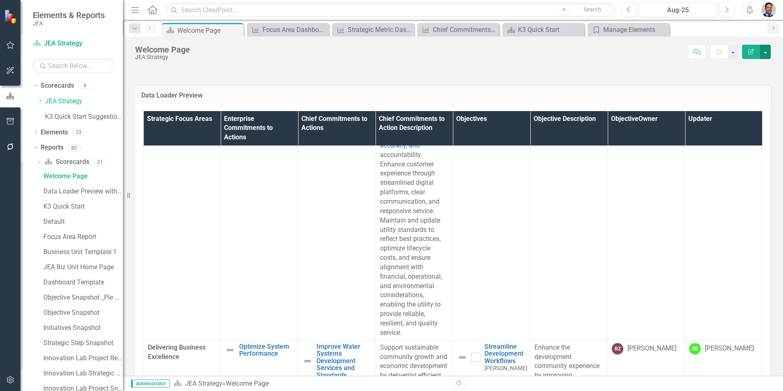
scroll to position [0, 0]
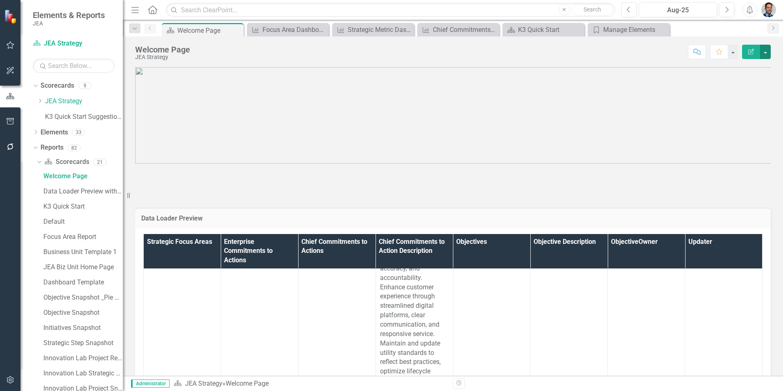
click at [766, 52] on button "button" at bounding box center [765, 52] width 11 height 14
click at [733, 83] on link "Edit Report Edit Layout" at bounding box center [737, 82] width 66 height 15
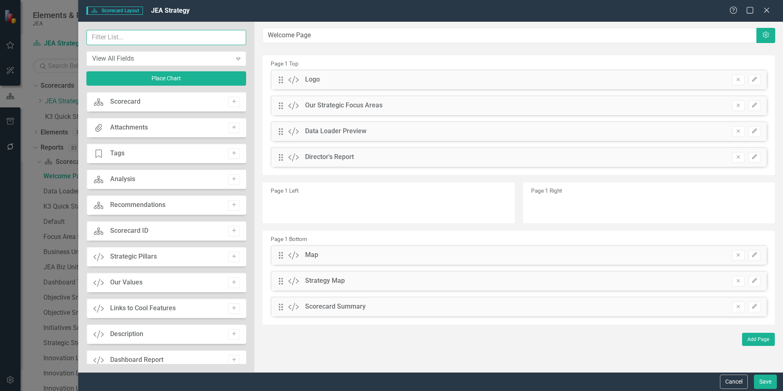
click at [154, 41] on input "text" at bounding box center [166, 37] width 160 height 15
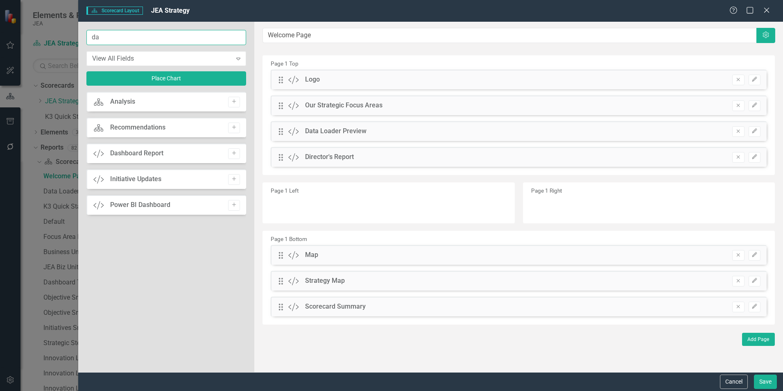
type input "da"
click at [236, 154] on icon "Add" at bounding box center [234, 153] width 6 height 5
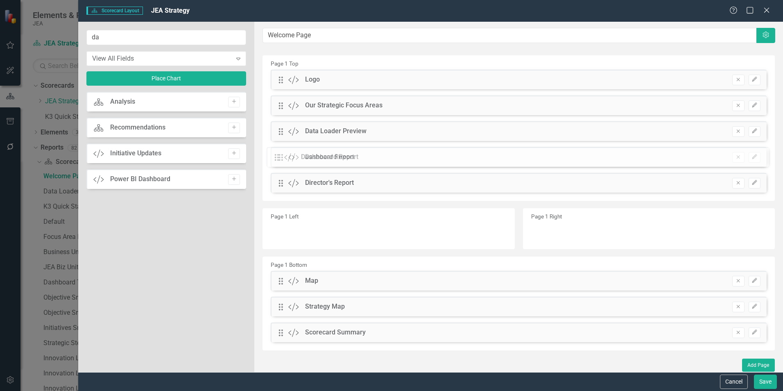
drag, startPoint x: 282, startPoint y: 79, endPoint x: 283, endPoint y: 157, distance: 77.4
click at [764, 380] on button "Save" at bounding box center [765, 381] width 23 height 14
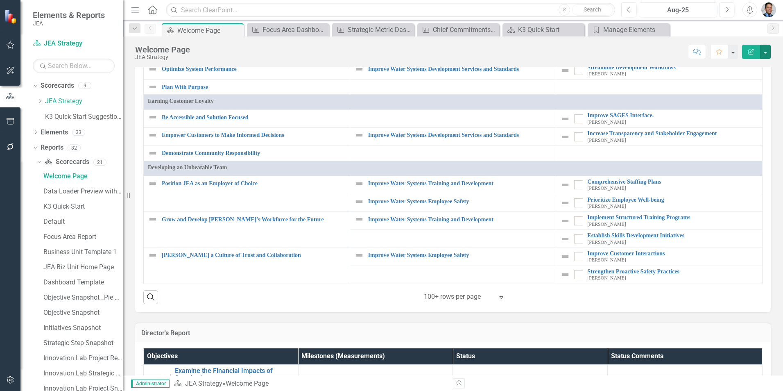
scroll to position [574, 0]
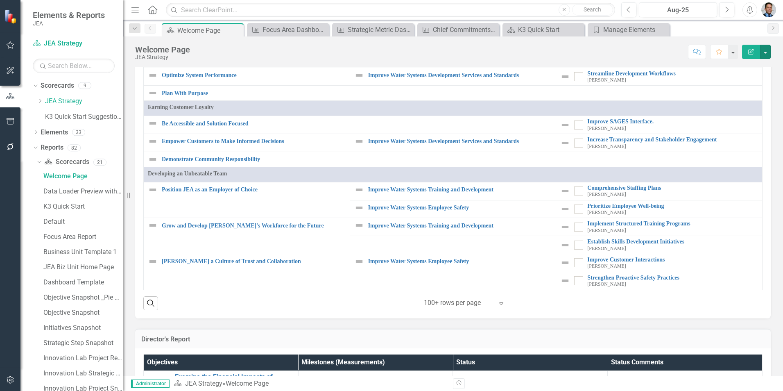
click at [767, 54] on button "button" at bounding box center [765, 52] width 11 height 14
click at [739, 66] on link "Edit Edit Scorecard" at bounding box center [737, 66] width 66 height 15
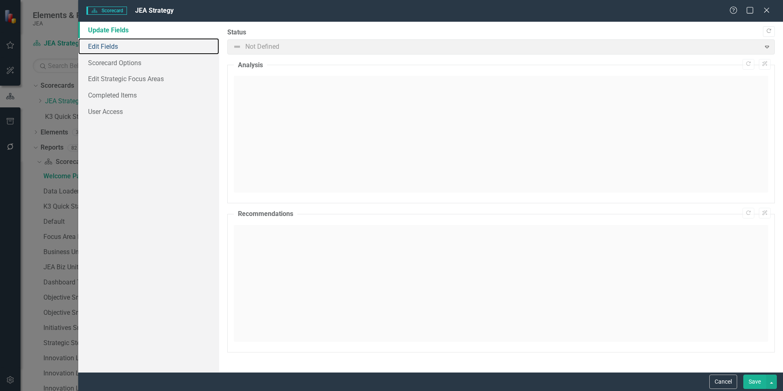
click at [104, 46] on link "Edit Fields" at bounding box center [148, 46] width 141 height 16
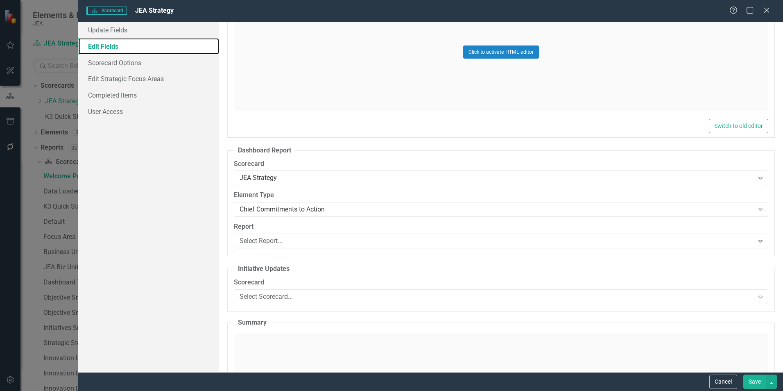
scroll to position [1639, 0]
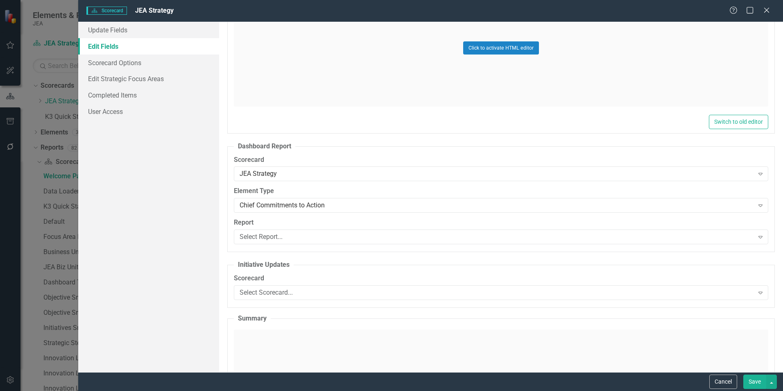
click at [701, 238] on div "Select Report..." at bounding box center [497, 236] width 514 height 9
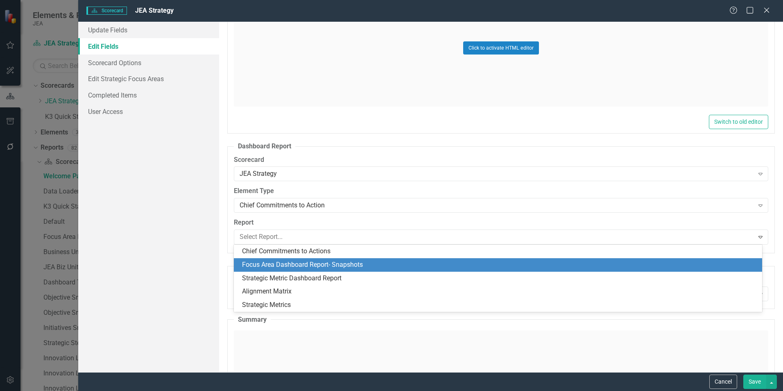
click at [340, 263] on div "Focus Area Dashboard Report- Snapshots" at bounding box center [499, 264] width 515 height 9
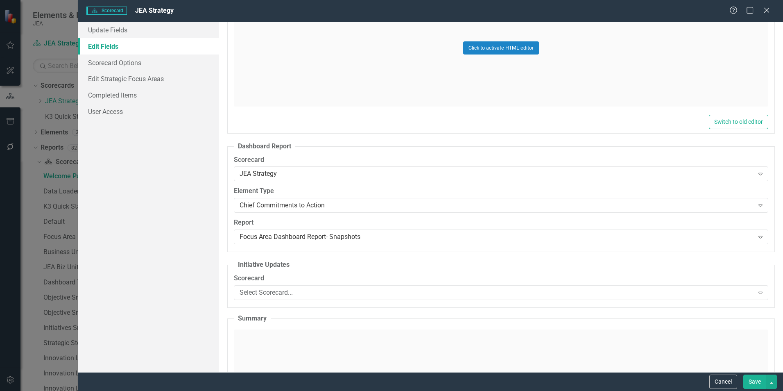
click at [751, 382] on button "Save" at bounding box center [755, 381] width 23 height 14
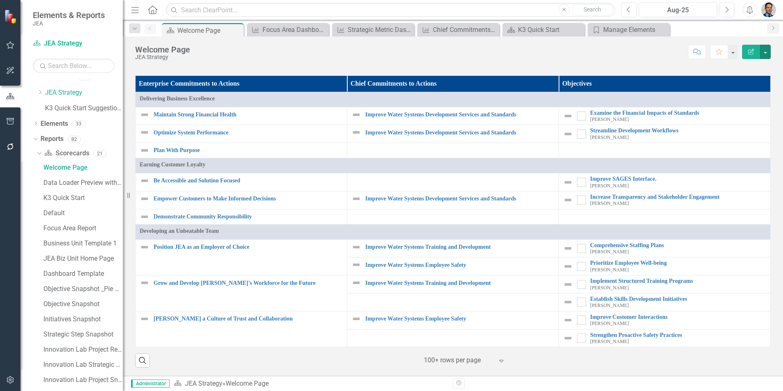
scroll to position [0, 0]
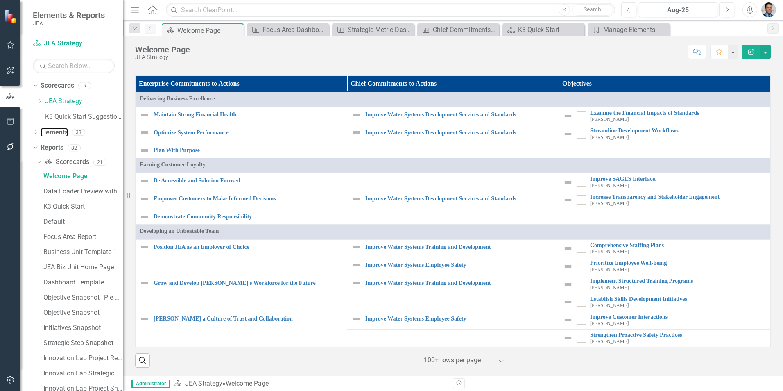
click at [52, 129] on link "Elements" at bounding box center [54, 132] width 27 height 9
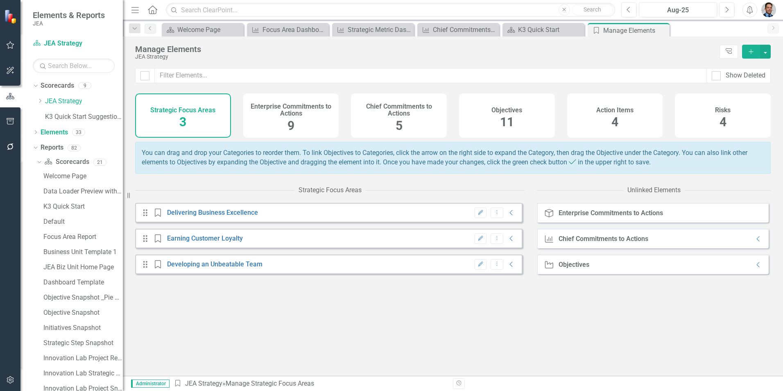
click at [526, 117] on div "Objectives 11" at bounding box center [507, 115] width 96 height 44
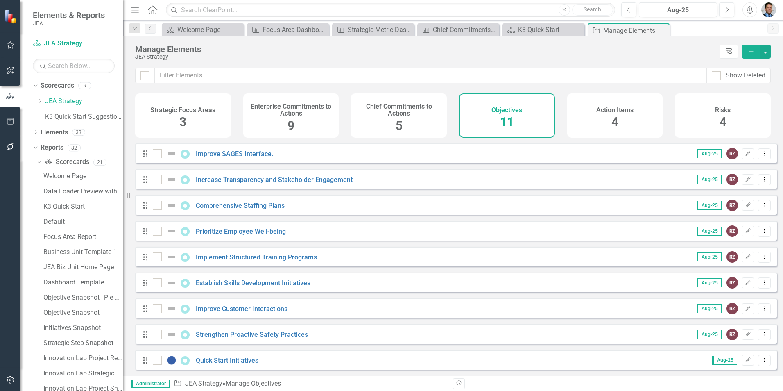
scroll to position [56, 0]
click at [216, 178] on link "Increase Transparency and Stakeholder Engagement" at bounding box center [274, 180] width 157 height 8
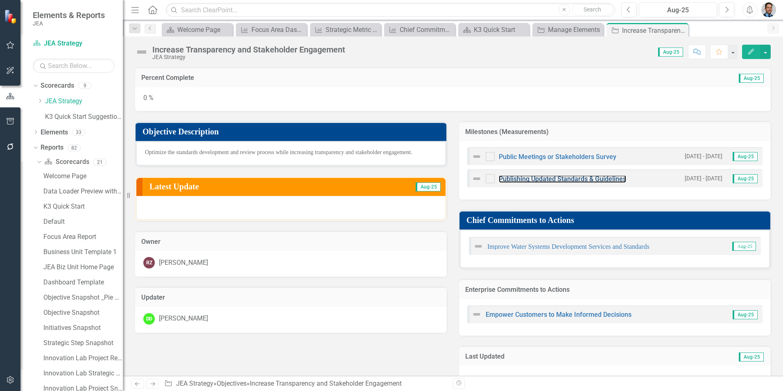
click at [546, 178] on link "Publishing Updated Standards & Guidelines" at bounding box center [562, 179] width 127 height 8
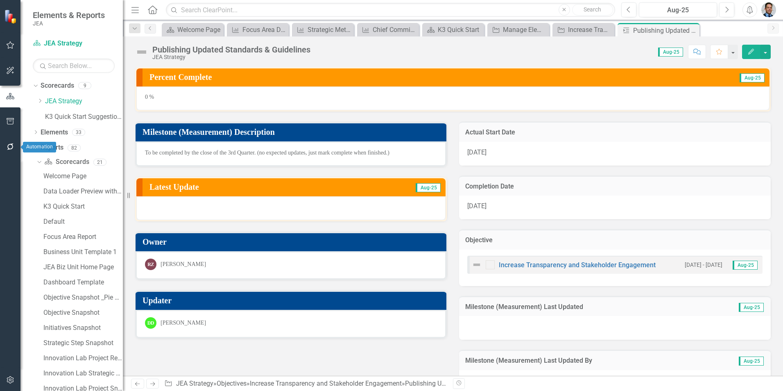
click at [13, 148] on icon "button" at bounding box center [10, 146] width 7 height 7
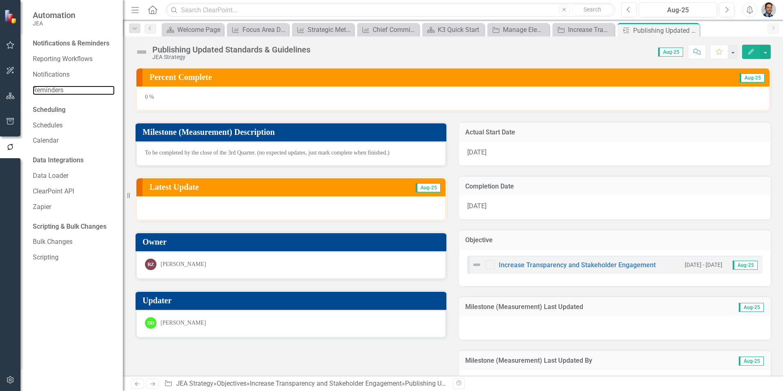
click at [50, 92] on link "Reminders" at bounding box center [74, 90] width 82 height 9
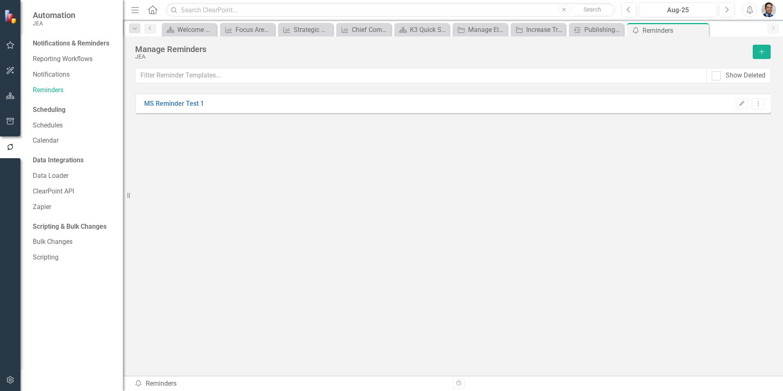
click at [740, 106] on button "Edit" at bounding box center [742, 103] width 12 height 11
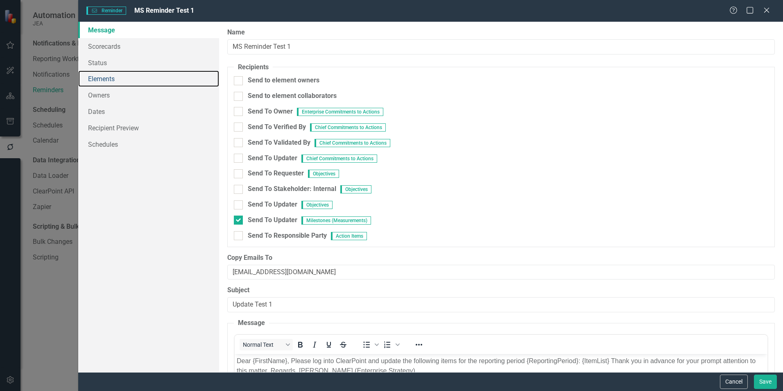
click at [95, 78] on link "Elements" at bounding box center [148, 78] width 141 height 16
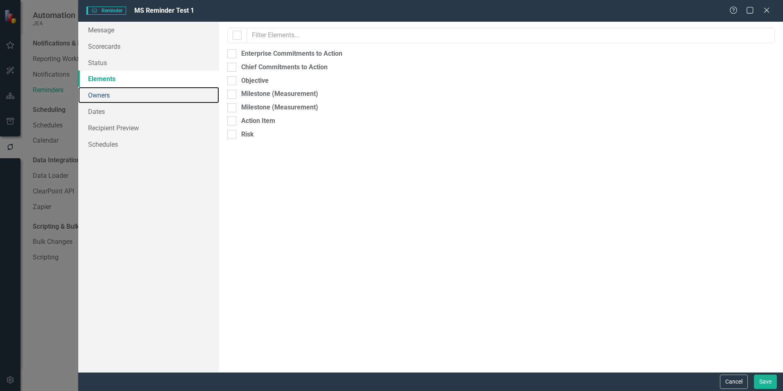
click at [98, 96] on link "Owners" at bounding box center [148, 95] width 141 height 16
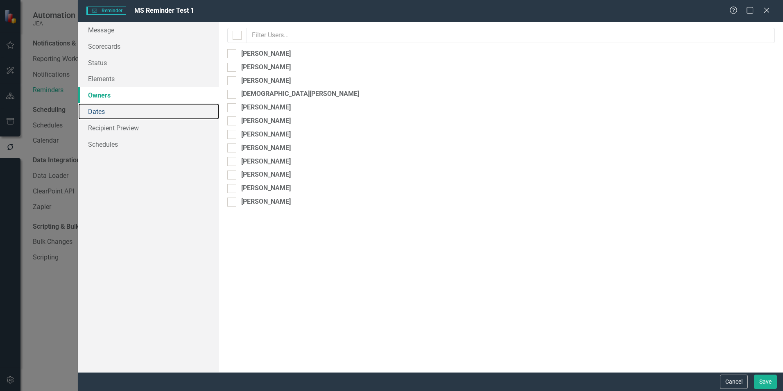
click at [92, 111] on link "Dates" at bounding box center [148, 111] width 141 height 16
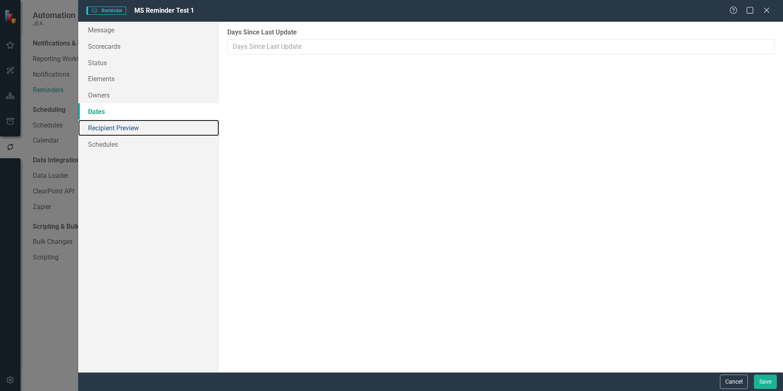
click at [93, 126] on link "Recipient Preview" at bounding box center [148, 128] width 141 height 16
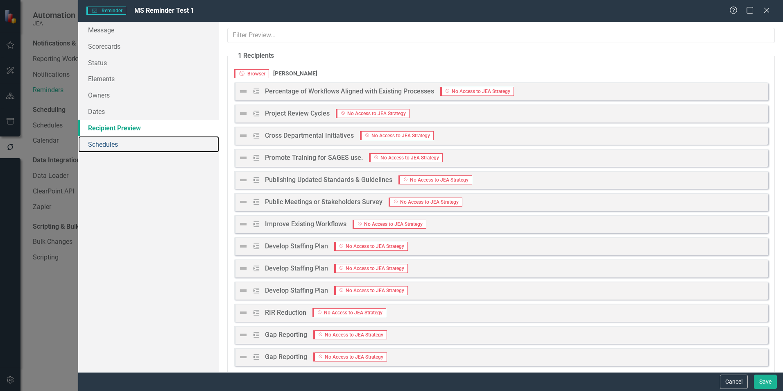
click at [105, 144] on link "Schedules" at bounding box center [148, 144] width 141 height 16
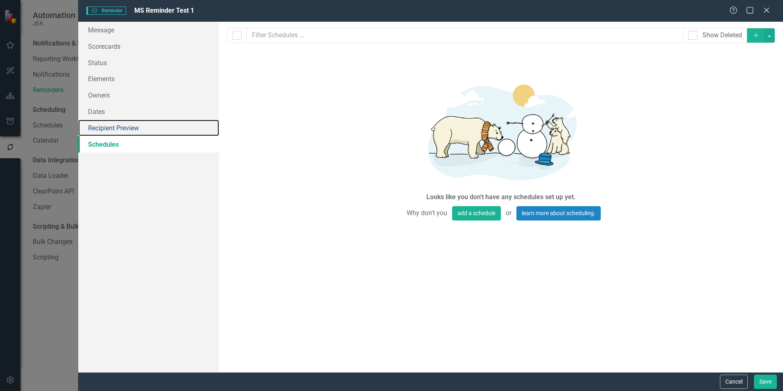
click at [107, 125] on link "Recipient Preview" at bounding box center [148, 128] width 141 height 16
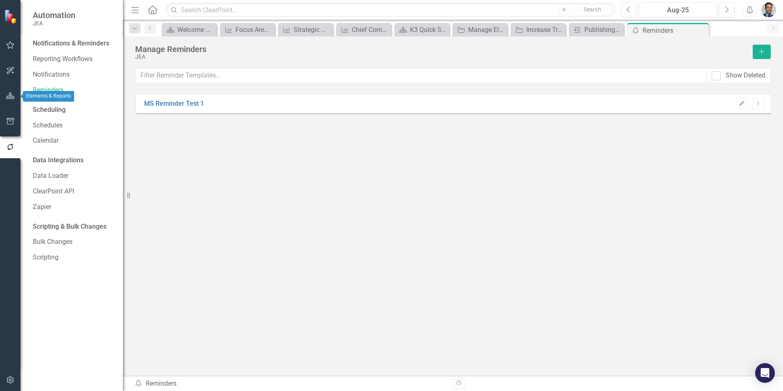
click at [14, 96] on icon "button" at bounding box center [10, 96] width 9 height 7
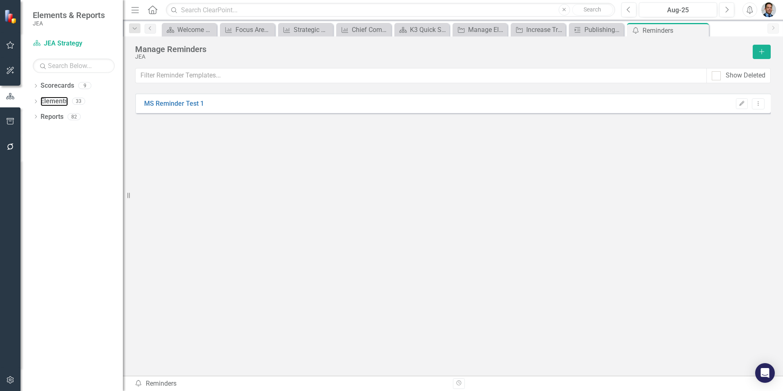
click at [54, 101] on link "Elements" at bounding box center [54, 101] width 27 height 9
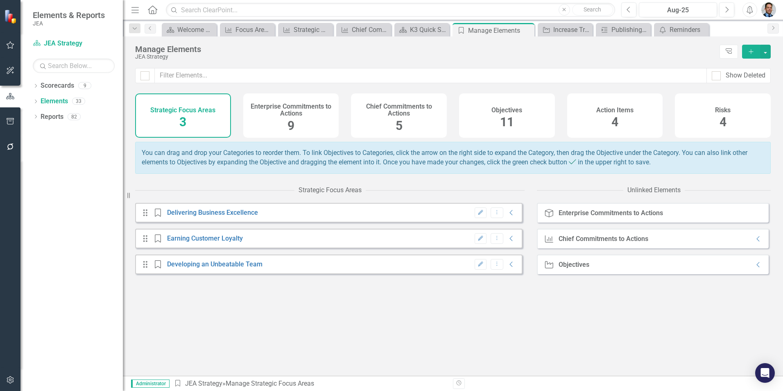
click at [529, 120] on div "Objectives 11" at bounding box center [507, 115] width 96 height 44
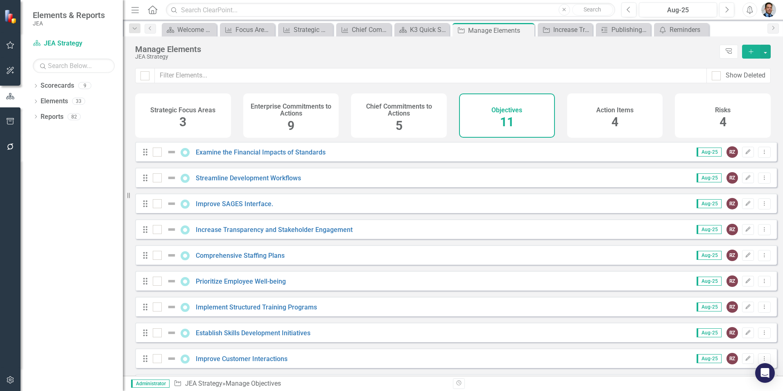
click at [606, 117] on div "Action Items 4" at bounding box center [615, 115] width 96 height 44
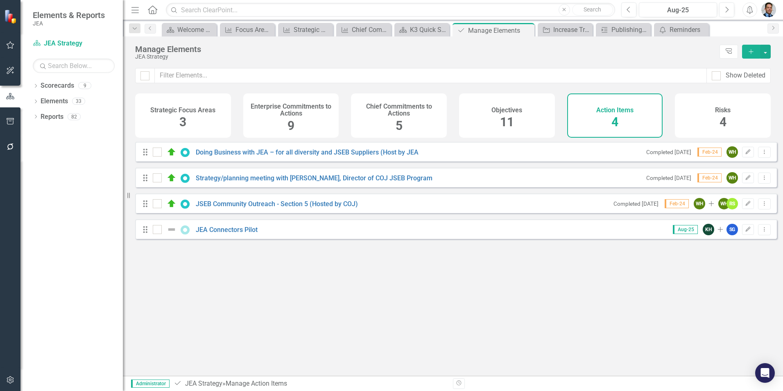
click at [527, 116] on div "Objectives 11" at bounding box center [507, 115] width 96 height 44
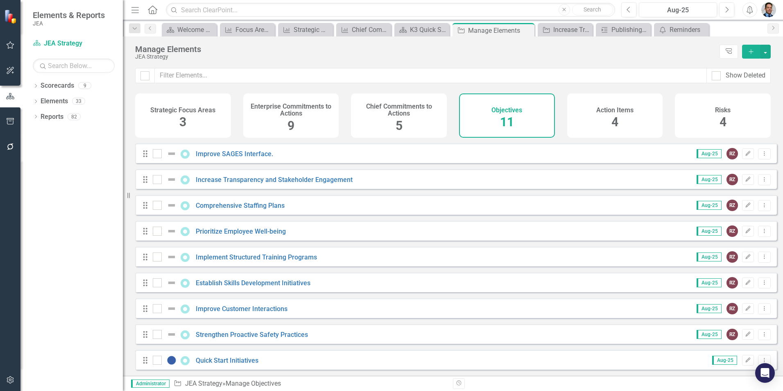
scroll to position [56, 0]
click at [227, 359] on link "Quick Start Initiatives" at bounding box center [227, 360] width 63 height 8
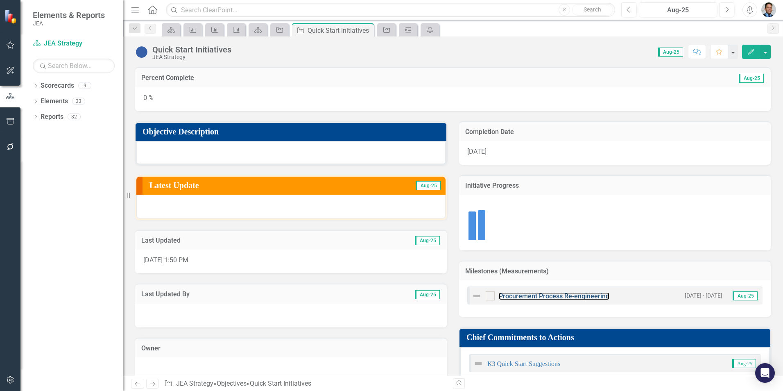
click at [534, 296] on link "Procurement Process Re-engineering" at bounding box center [554, 296] width 111 height 8
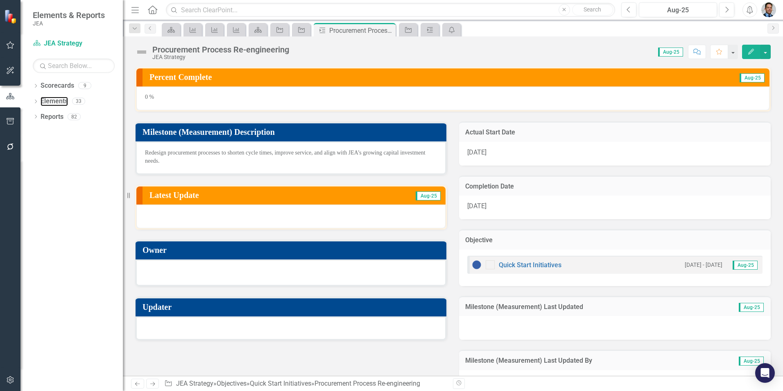
click at [59, 102] on link "Elements" at bounding box center [54, 101] width 27 height 9
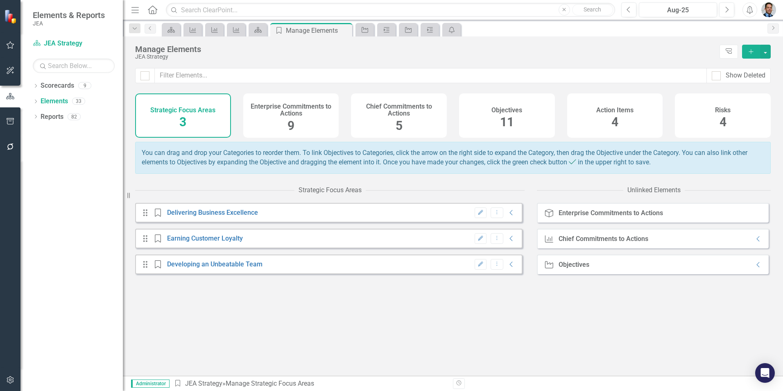
click at [496, 115] on div "Objectives 11" at bounding box center [507, 115] width 96 height 44
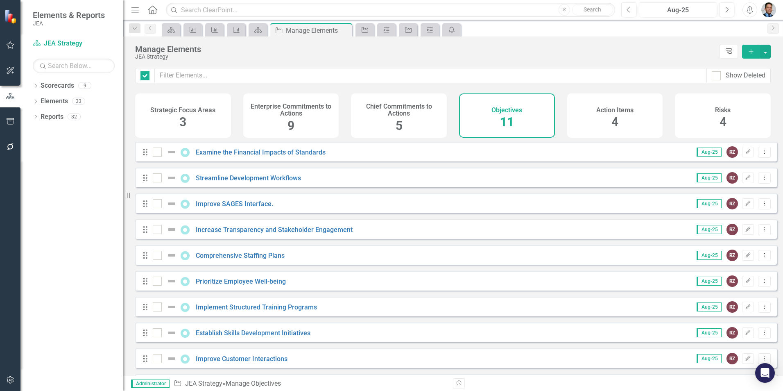
checkbox input "false"
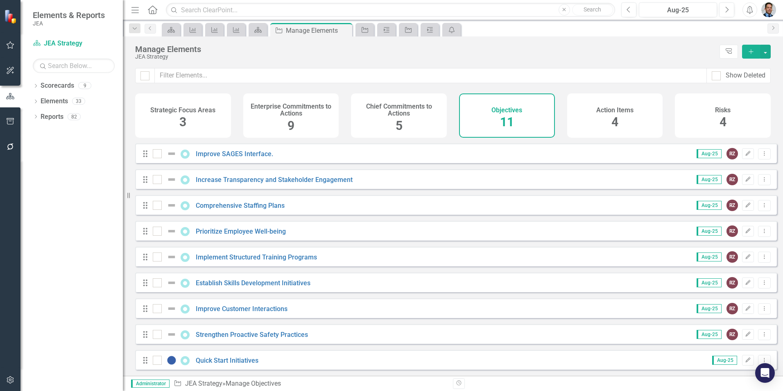
scroll to position [56, 0]
click at [218, 362] on link "Quick Start Initiatives" at bounding box center [227, 360] width 63 height 8
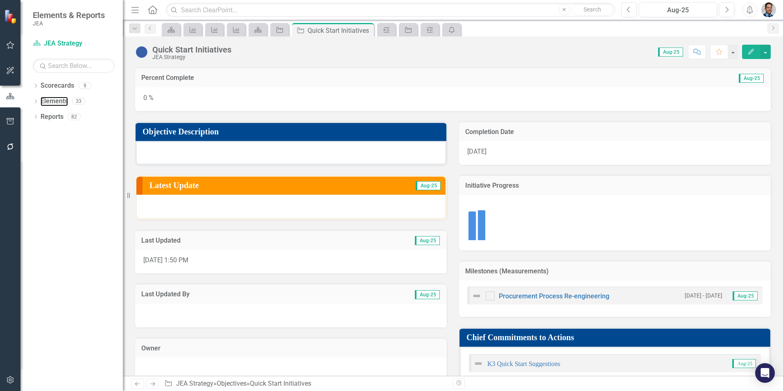
click at [48, 100] on link "Elements" at bounding box center [54, 101] width 27 height 9
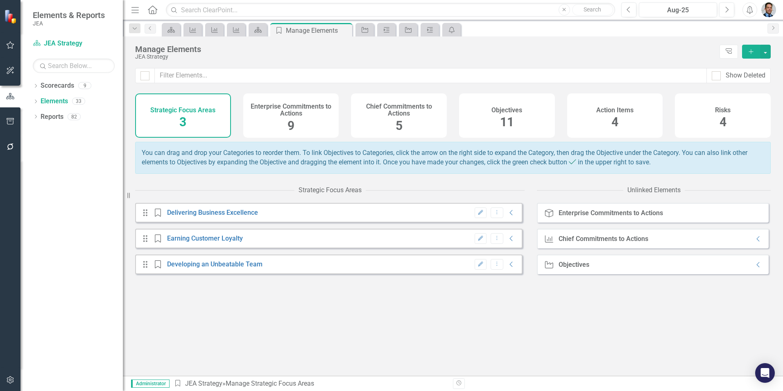
click at [427, 126] on div "Chief Commitments to Actions 5" at bounding box center [399, 115] width 96 height 44
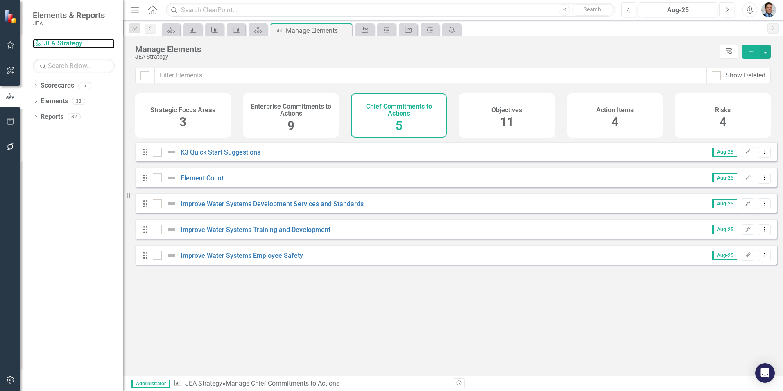
click at [54, 42] on link "Scorecard JEA Strategy" at bounding box center [74, 43] width 82 height 9
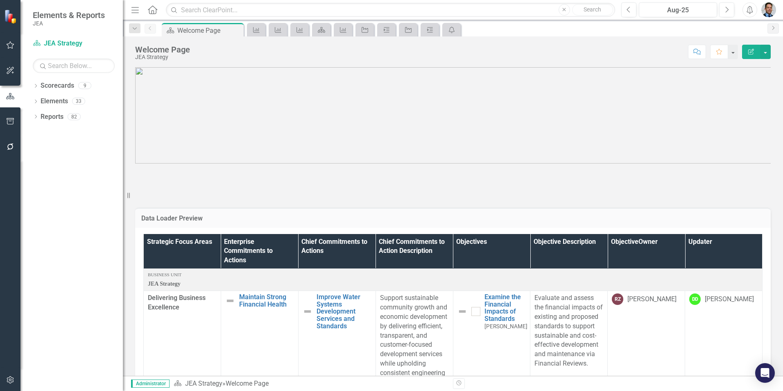
click at [36, 87] on icon "Dropdown" at bounding box center [36, 86] width 6 height 5
drag, startPoint x: 61, startPoint y: 100, endPoint x: 45, endPoint y: 100, distance: 15.2
click at [45, 100] on link "JEA Strategy" at bounding box center [84, 101] width 78 height 9
click at [65, 100] on link "JEA Strategy" at bounding box center [84, 101] width 78 height 9
click at [765, 50] on button "button" at bounding box center [765, 52] width 11 height 14
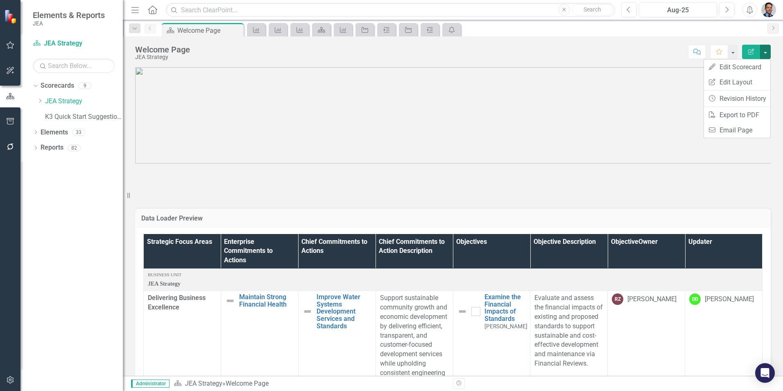
click at [576, 54] on div "Score: N/A Aug-25 Completed Comment Favorite Edit Report" at bounding box center [482, 52] width 577 height 14
click at [41, 147] on link "Reports" at bounding box center [52, 147] width 23 height 9
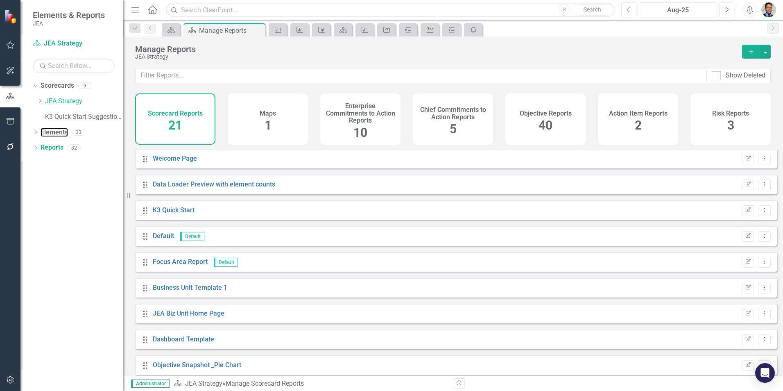
click at [53, 132] on link "Elements" at bounding box center [54, 132] width 27 height 9
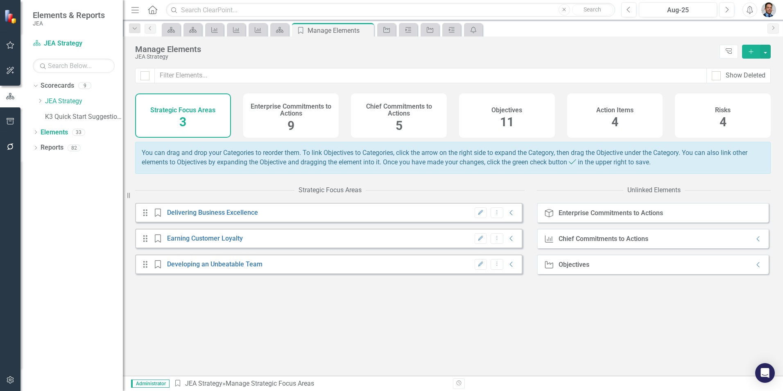
click at [379, 126] on div "Chief Commitments to Actions 5" at bounding box center [399, 115] width 96 height 44
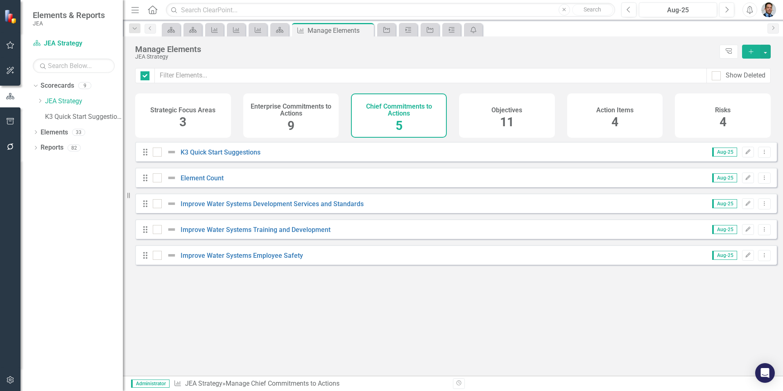
checkbox input "false"
drag, startPoint x: 58, startPoint y: 99, endPoint x: 41, endPoint y: 101, distance: 16.9
click at [48, 99] on link "JEA Strategy" at bounding box center [84, 101] width 78 height 9
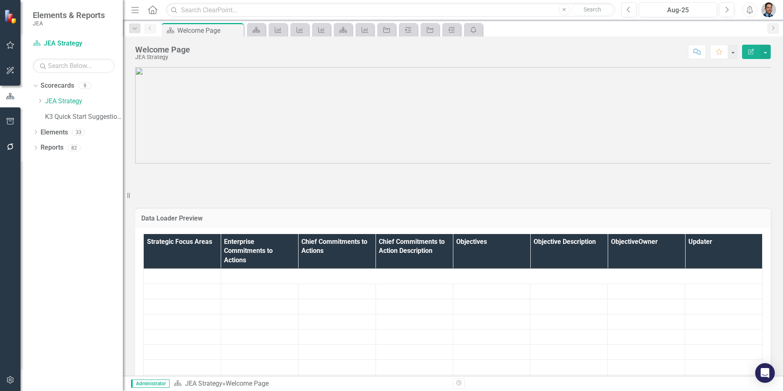
click at [41, 101] on icon at bounding box center [40, 101] width 2 height 4
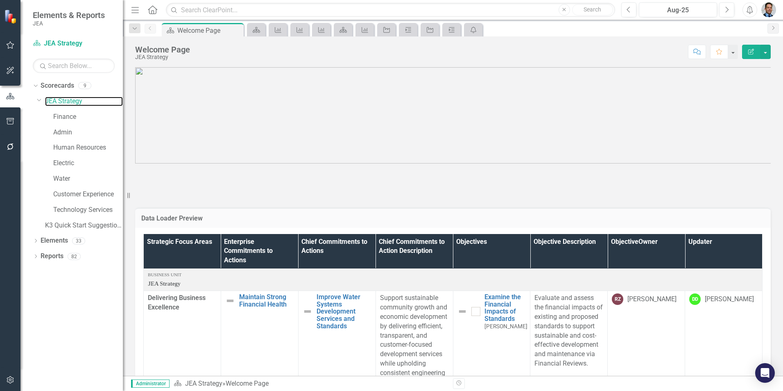
click at [62, 103] on link "JEA Strategy" at bounding box center [84, 101] width 78 height 9
click at [35, 241] on icon "Dropdown" at bounding box center [36, 241] width 6 height 5
click at [38, 334] on icon "Dropdown" at bounding box center [36, 334] width 6 height 5
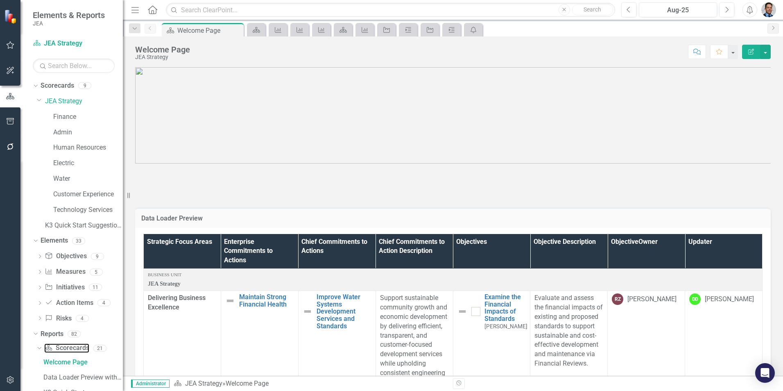
click at [61, 348] on link "Scorecard Scorecards" at bounding box center [66, 347] width 45 height 9
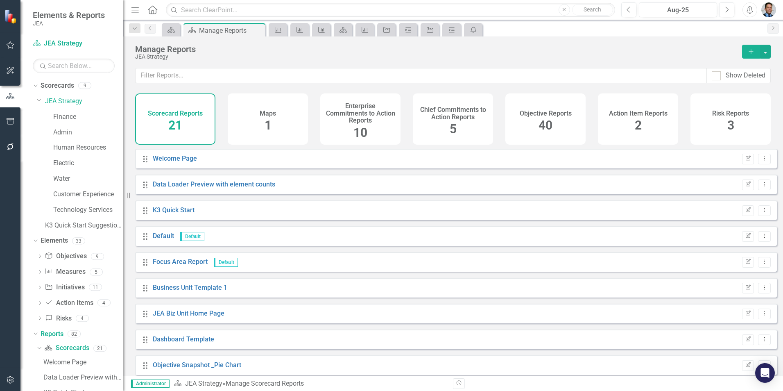
click at [762, 161] on icon "Dropdown Menu" at bounding box center [764, 158] width 7 height 5
click at [722, 210] on link "Copy Duplicate Report" at bounding box center [731, 208] width 68 height 15
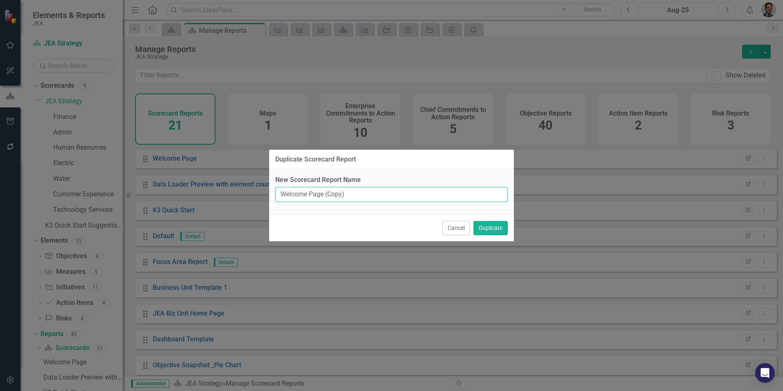
click at [355, 194] on input "Welcome Page (Copy)" at bounding box center [391, 194] width 233 height 15
type input "Sandbox"
click at [489, 225] on button "Duplicate" at bounding box center [491, 228] width 34 height 14
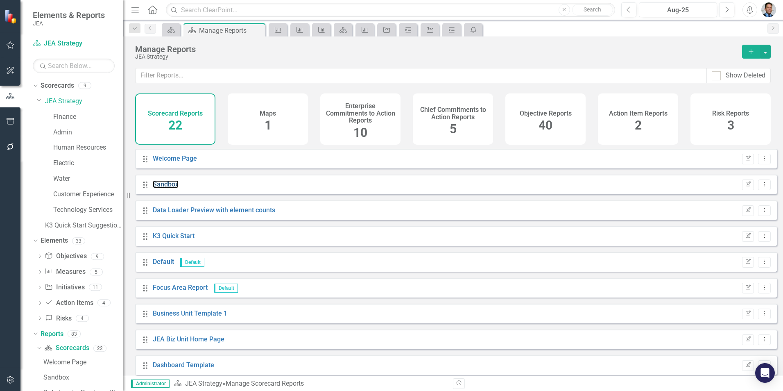
click at [165, 188] on link "Sandbox" at bounding box center [166, 184] width 26 height 8
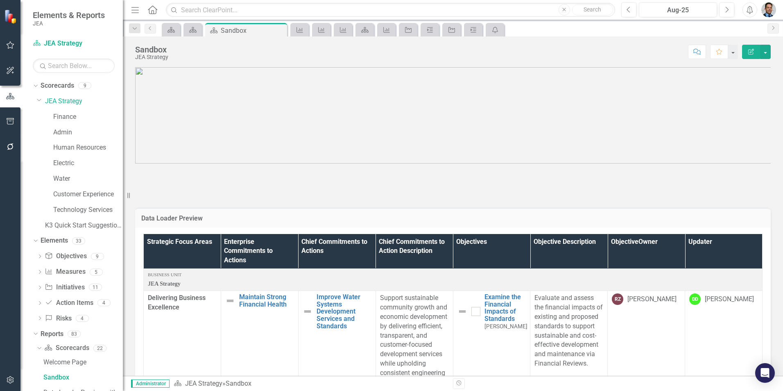
click at [39, 99] on icon "Dropdown" at bounding box center [39, 100] width 5 height 6
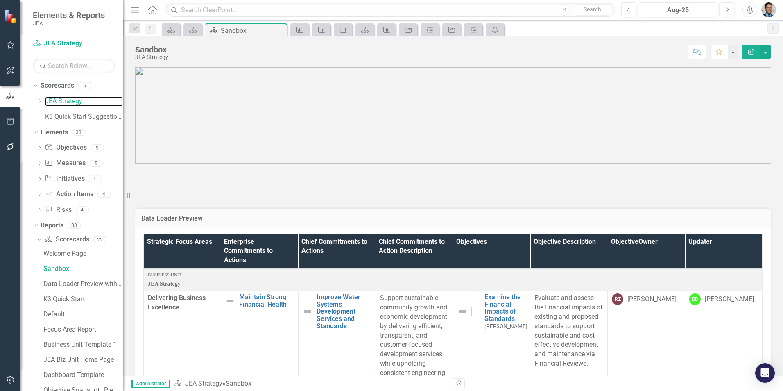
click at [64, 102] on link "JEA Strategy" at bounding box center [84, 101] width 78 height 9
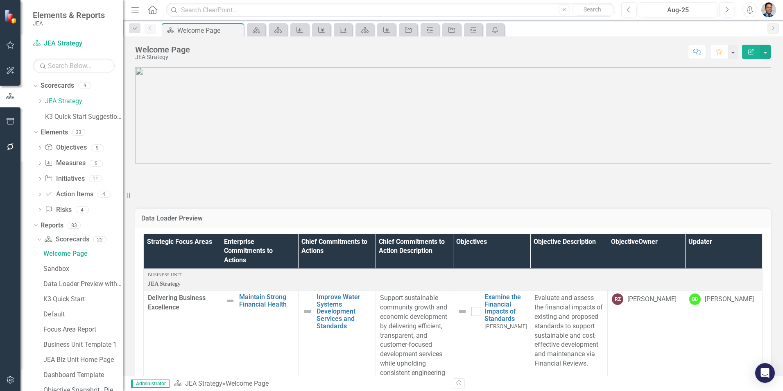
click at [39, 100] on icon "Dropdown" at bounding box center [40, 100] width 6 height 5
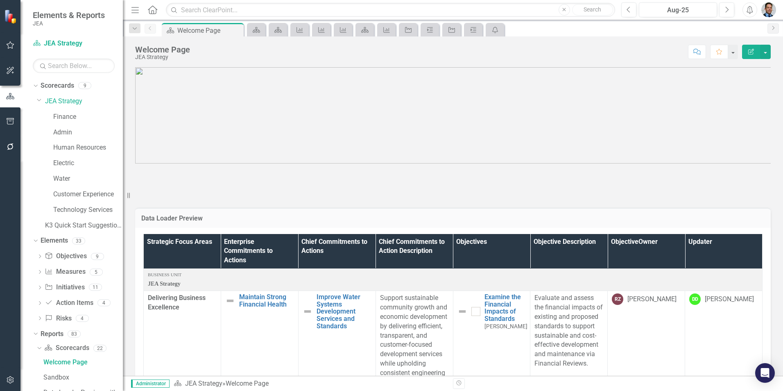
click at [37, 98] on icon "Dropdown" at bounding box center [39, 100] width 5 height 6
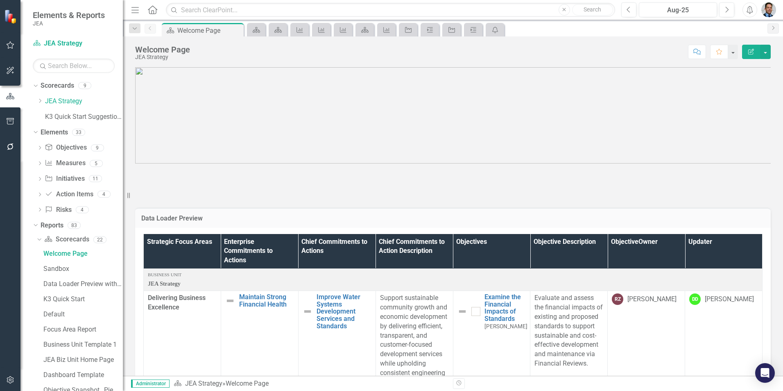
click at [36, 85] on icon "Dropdown" at bounding box center [34, 85] width 5 height 6
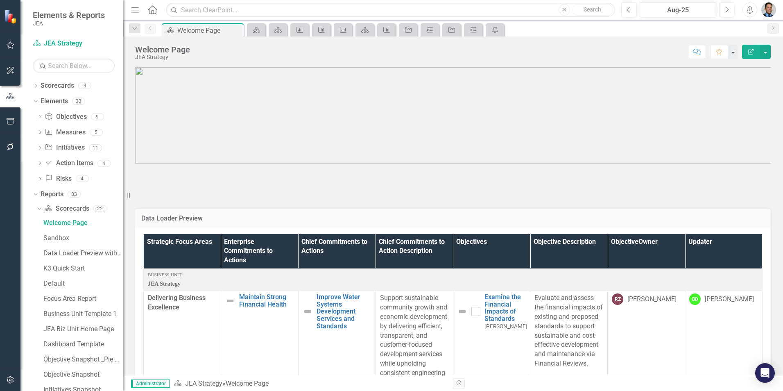
click at [36, 85] on icon "Dropdown" at bounding box center [36, 86] width 6 height 5
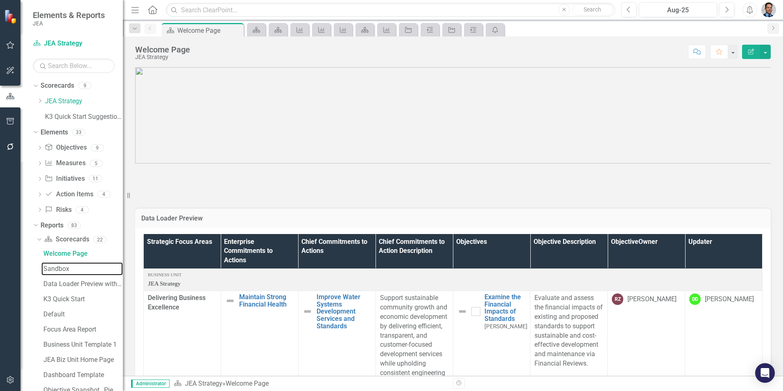
click at [62, 268] on div "Sandbox" at bounding box center [82, 268] width 79 height 7
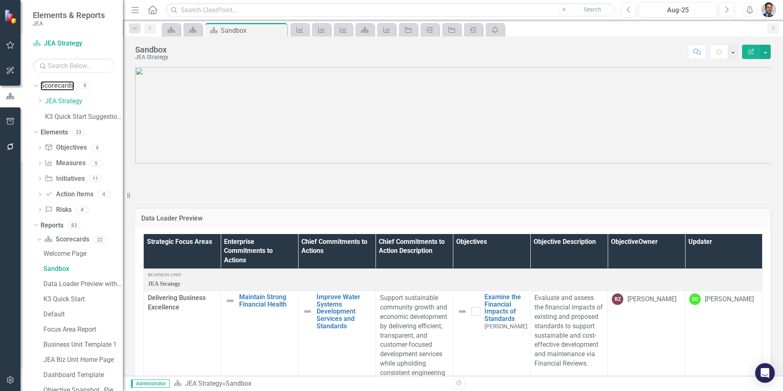
click at [63, 86] on link "Scorecards" at bounding box center [58, 85] width 34 height 9
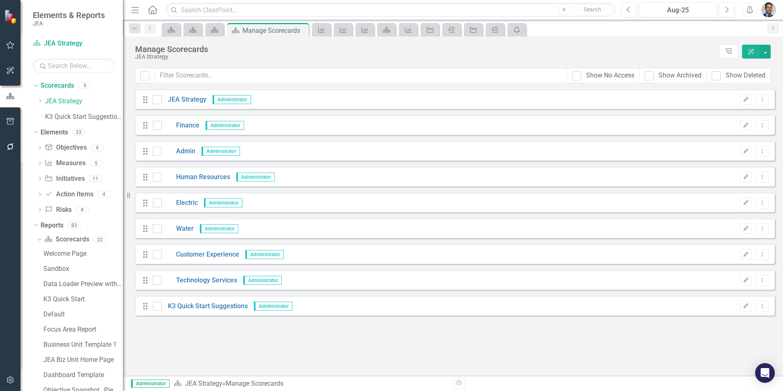
click at [765, 100] on icon "Dropdown Menu" at bounding box center [762, 99] width 7 height 5
click at [724, 128] on link "Copy Duplicate Scorecard" at bounding box center [723, 128] width 91 height 15
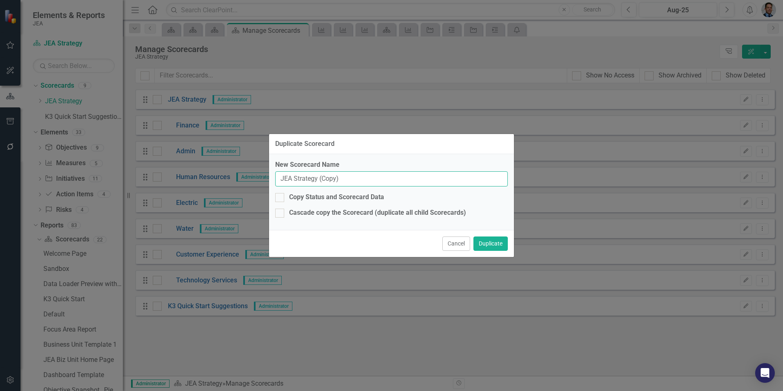
click at [354, 175] on input "JEA Strategy (Copy)" at bounding box center [391, 178] width 233 height 15
type input "Sandbox"
click at [281, 197] on div at bounding box center [279, 197] width 9 height 9
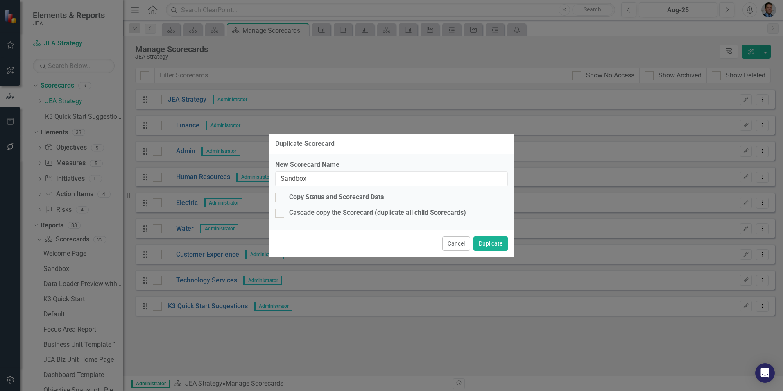
click at [281, 197] on input "Copy Status and Scorecard Data" at bounding box center [277, 195] width 5 height 5
checkbox input "true"
click at [492, 247] on button "Duplicate" at bounding box center [491, 243] width 34 height 14
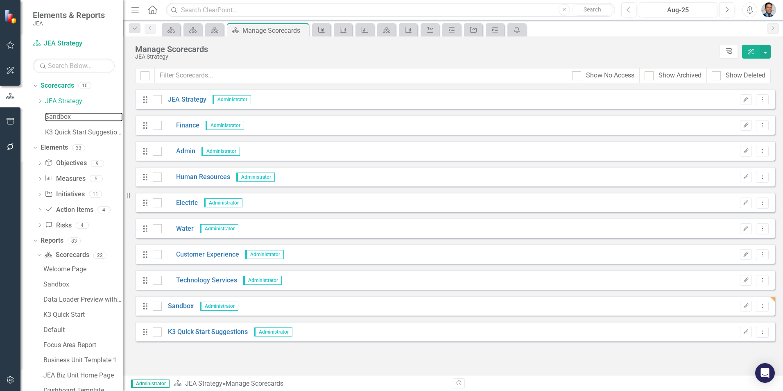
click at [68, 116] on link "Sandbox" at bounding box center [84, 116] width 78 height 9
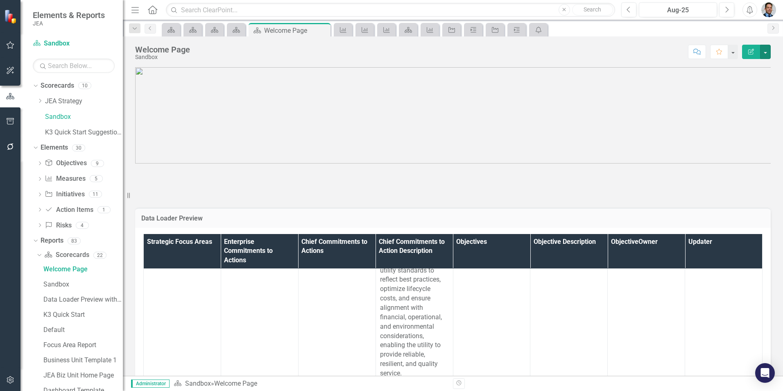
click at [767, 54] on button "button" at bounding box center [765, 52] width 11 height 14
click at [736, 69] on link "Edit Edit Scorecard" at bounding box center [737, 66] width 66 height 15
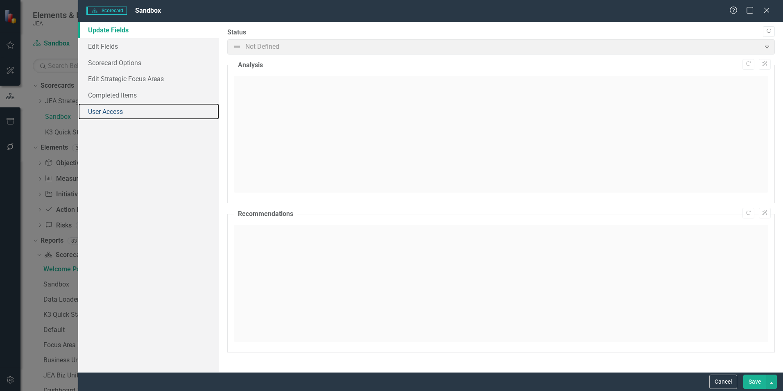
click at [114, 111] on link "User Access" at bounding box center [148, 111] width 141 height 16
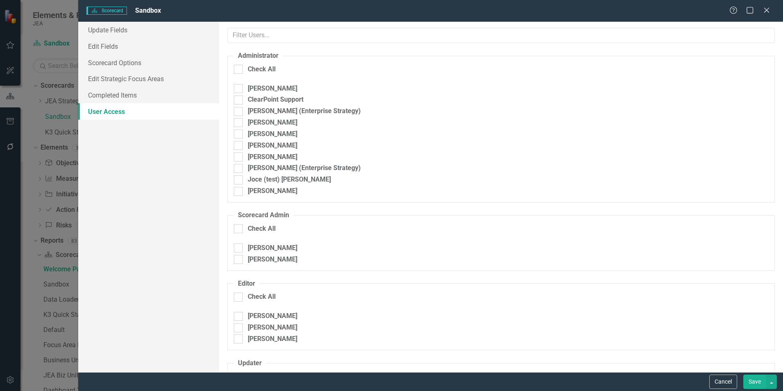
checkbox input "false"
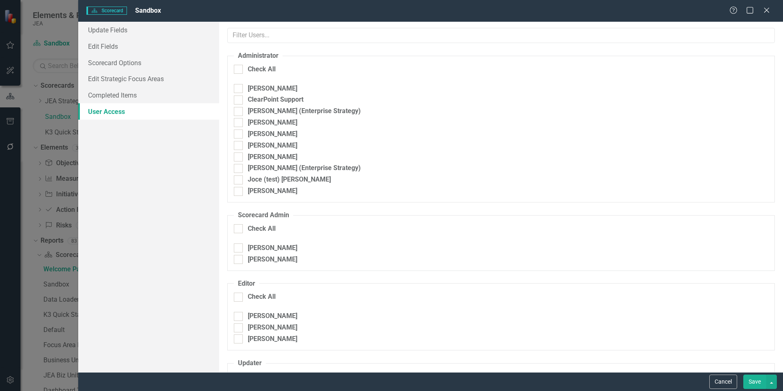
checkbox input "false"
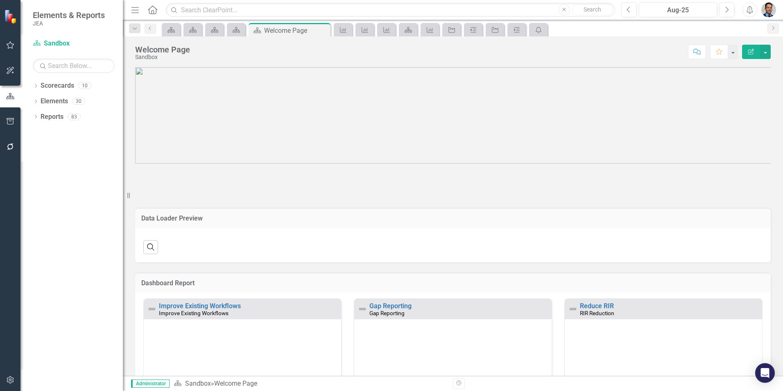
click at [37, 86] on icon "Dropdown" at bounding box center [36, 86] width 6 height 5
click at [53, 117] on link "Sandbox" at bounding box center [84, 116] width 78 height 9
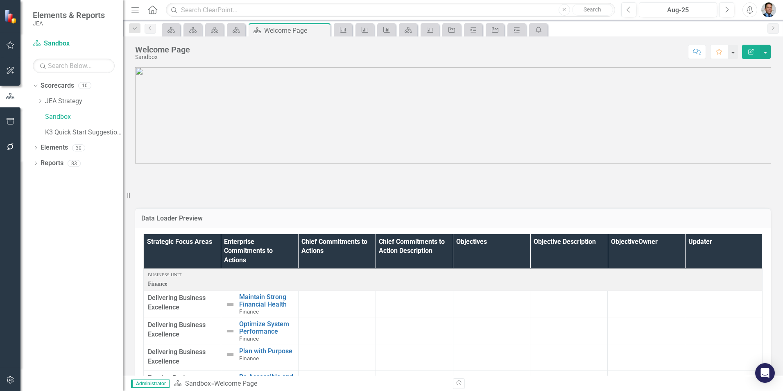
click at [36, 145] on div "Dropdown" at bounding box center [36, 148] width 6 height 7
click at [56, 145] on link "Elements" at bounding box center [54, 147] width 27 height 9
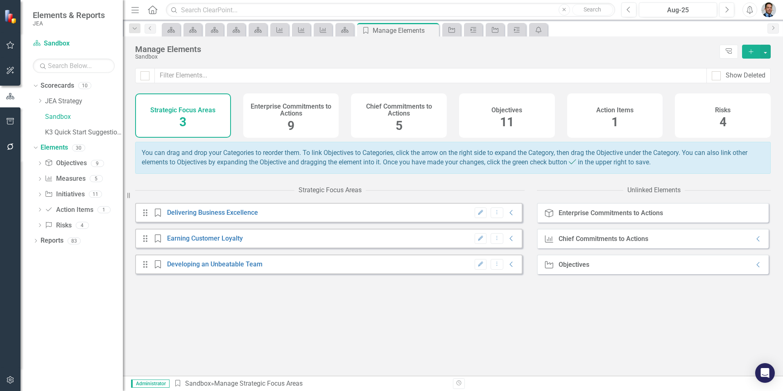
click at [747, 53] on button "Add" at bounding box center [751, 52] width 18 height 14
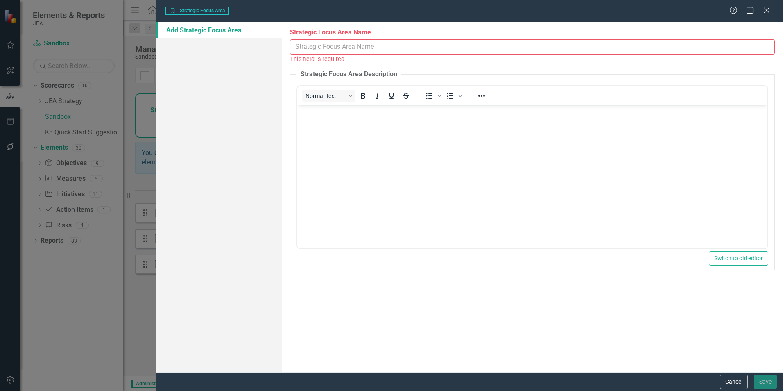
click at [330, 47] on input "Strategic Focus Area Name" at bounding box center [532, 46] width 485 height 15
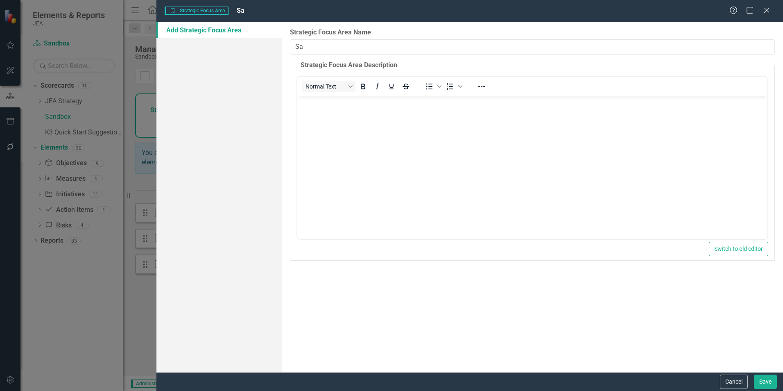
type input "S"
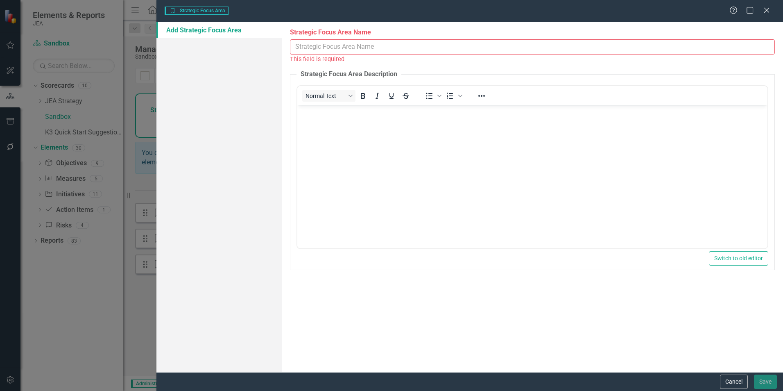
click at [729, 379] on button "Cancel" at bounding box center [734, 381] width 28 height 14
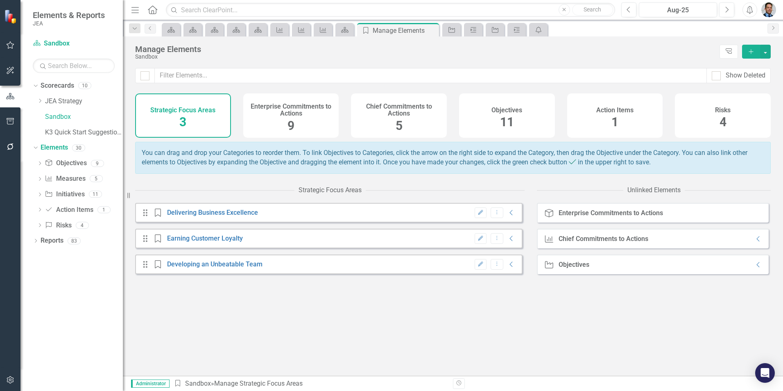
click at [751, 54] on icon "Add" at bounding box center [751, 52] width 7 height 6
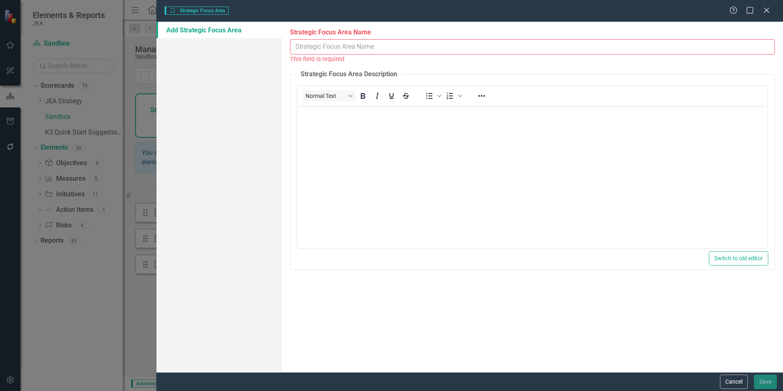
click at [376, 45] on input "Strategic Focus Area Name" at bounding box center [532, 46] width 485 height 15
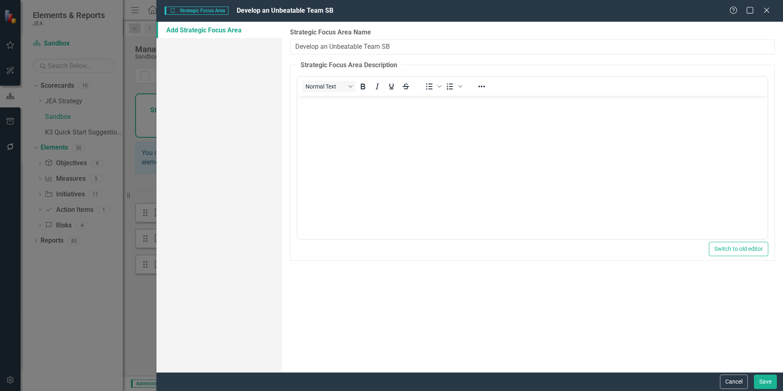
type input "Develop an Unbeatable Team SB"
click at [762, 381] on button "Save" at bounding box center [765, 381] width 23 height 14
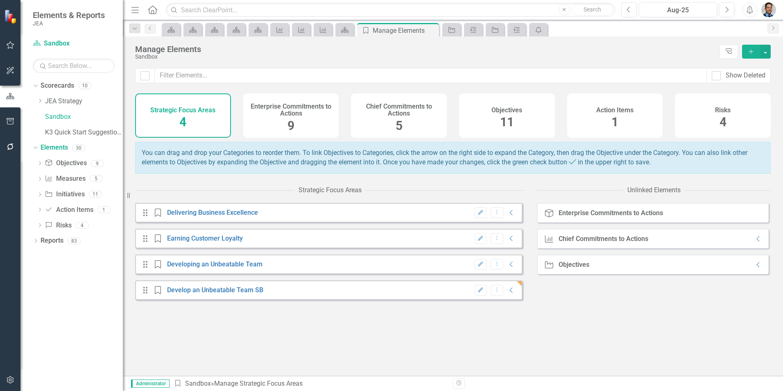
click at [306, 110] on h4 "Enterprise Commitments to Actions" at bounding box center [291, 110] width 86 height 14
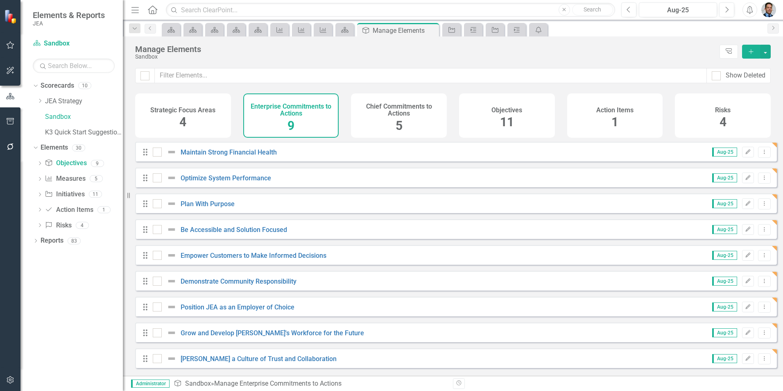
scroll to position [5, 0]
click at [750, 50] on icon "Add" at bounding box center [751, 52] width 7 height 6
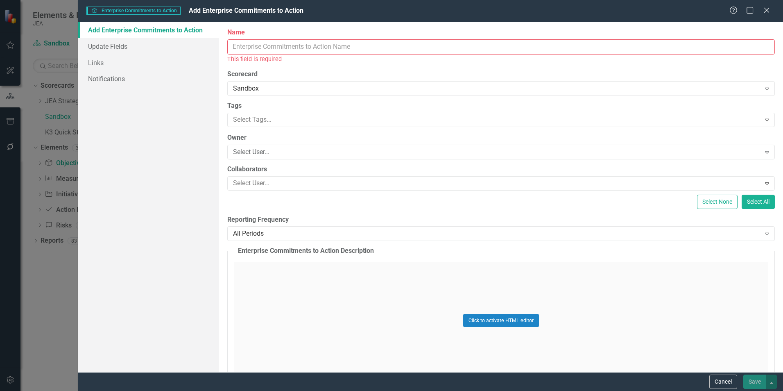
click at [292, 42] on input "Name" at bounding box center [501, 46] width 548 height 15
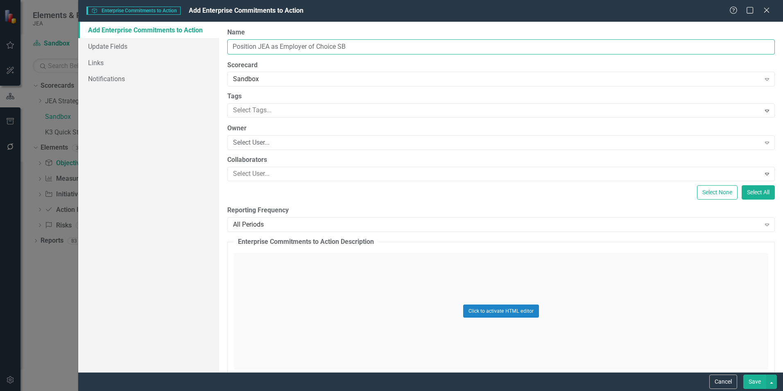
type input "Position JEA as Employer of Choice SB"
click at [754, 381] on button "Save" at bounding box center [755, 381] width 23 height 14
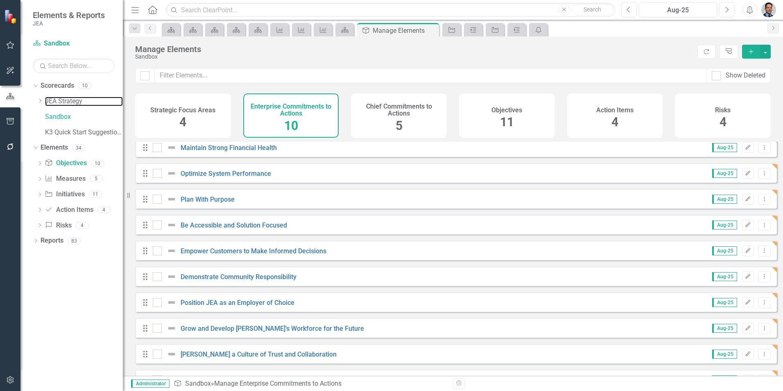
click at [64, 100] on link "JEA Strategy" at bounding box center [84, 101] width 78 height 9
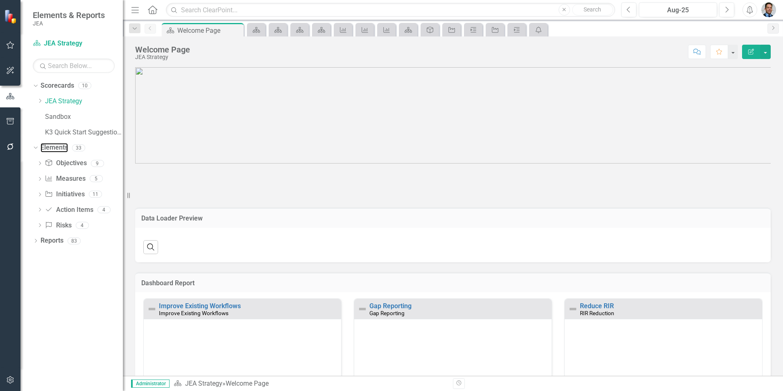
click at [54, 146] on link "Elements" at bounding box center [54, 147] width 27 height 9
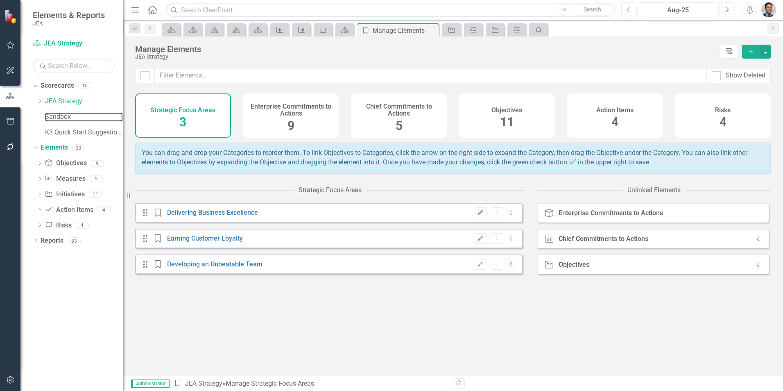
click at [57, 115] on link "Sandbox" at bounding box center [84, 116] width 78 height 9
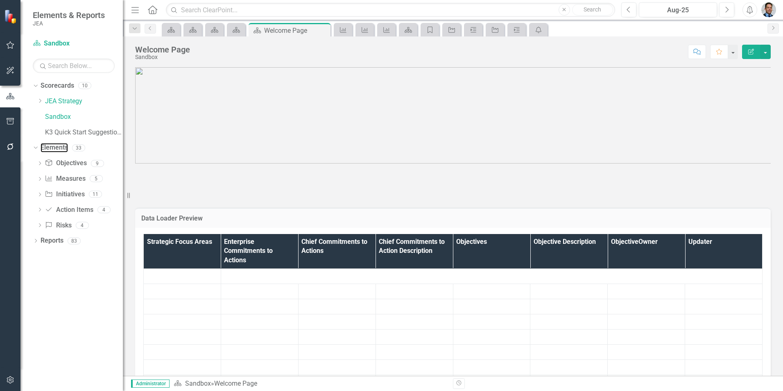
click at [60, 148] on link "Elements" at bounding box center [54, 147] width 27 height 9
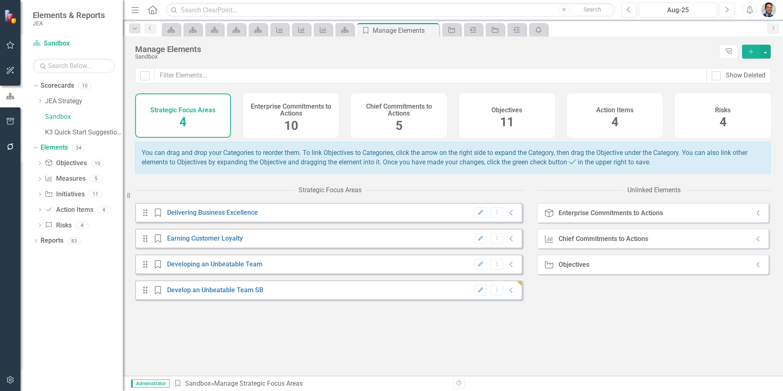
click at [755, 268] on icon "Collapse" at bounding box center [759, 264] width 8 height 7
click at [755, 268] on icon "Expanded" at bounding box center [759, 264] width 8 height 7
click at [755, 216] on icon "Collapse" at bounding box center [759, 213] width 8 height 7
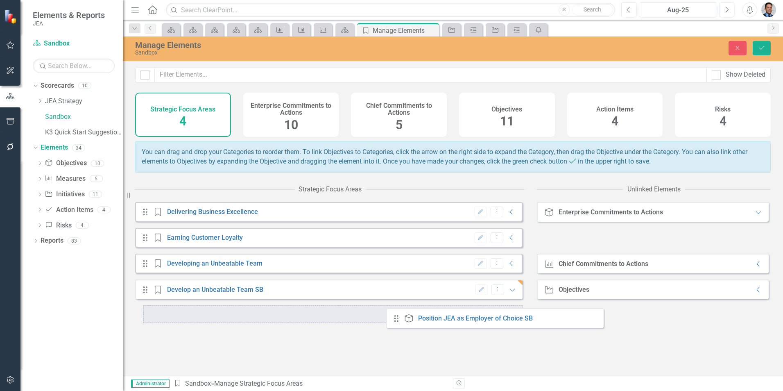
drag, startPoint x: 556, startPoint y: 247, endPoint x: 397, endPoint y: 321, distance: 175.3
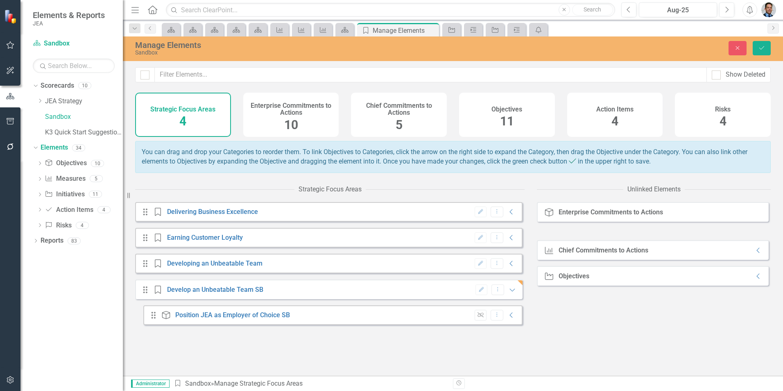
click at [288, 120] on span "10" at bounding box center [291, 125] width 14 height 14
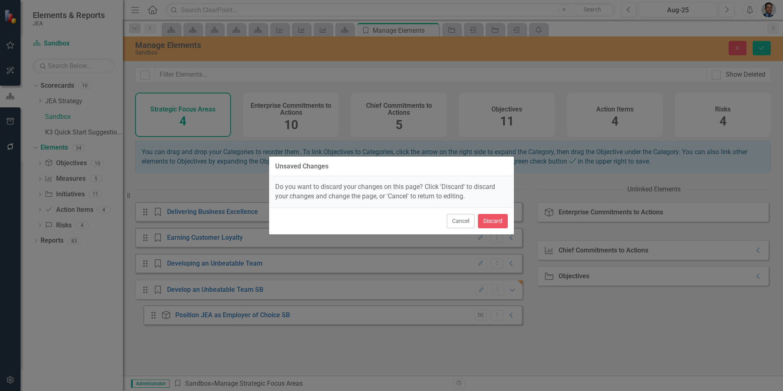
click at [460, 220] on button "Cancel" at bounding box center [461, 221] width 28 height 14
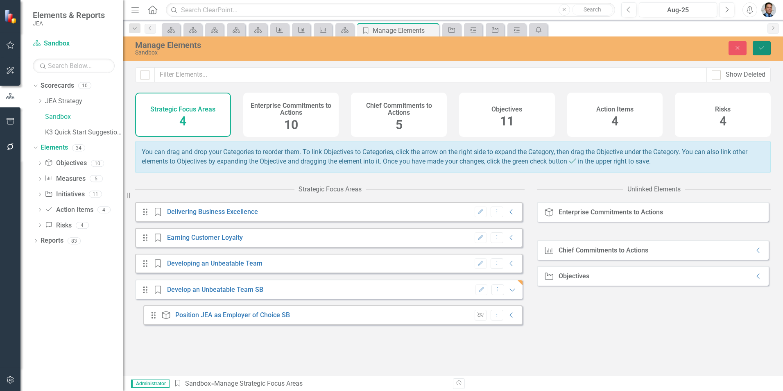
click at [761, 48] on icon "Save" at bounding box center [761, 48] width 7 height 6
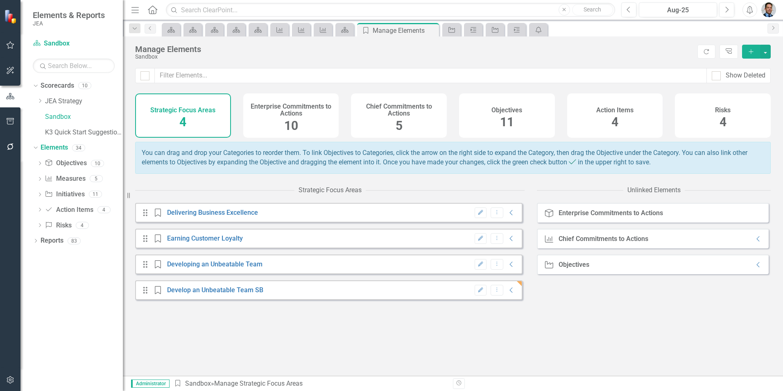
click at [508, 293] on icon "Collapse" at bounding box center [512, 290] width 8 height 7
click at [271, 320] on link "Position JEA as Employer of Choice SB" at bounding box center [232, 316] width 115 height 8
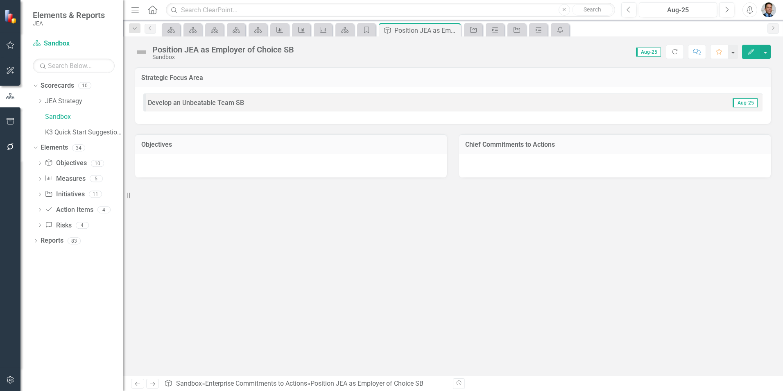
click at [303, 141] on h3 "Objectives" at bounding box center [291, 144] width 300 height 7
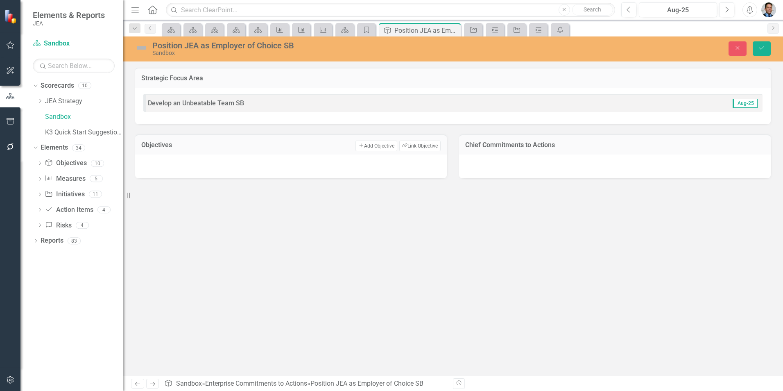
click at [371, 145] on button "Add Add Objective" at bounding box center [376, 146] width 41 height 11
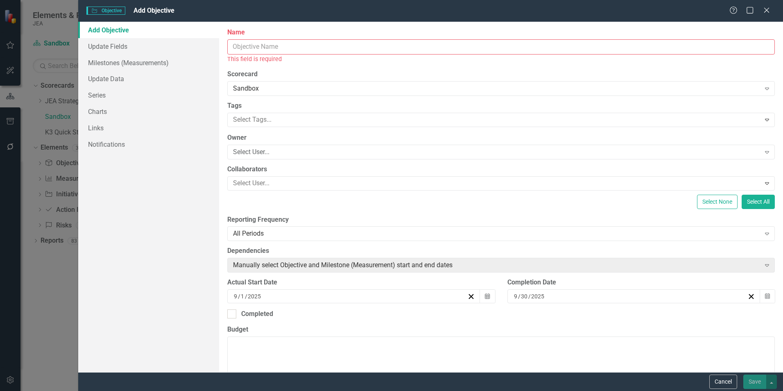
click at [313, 47] on input "Name" at bounding box center [501, 46] width 548 height 15
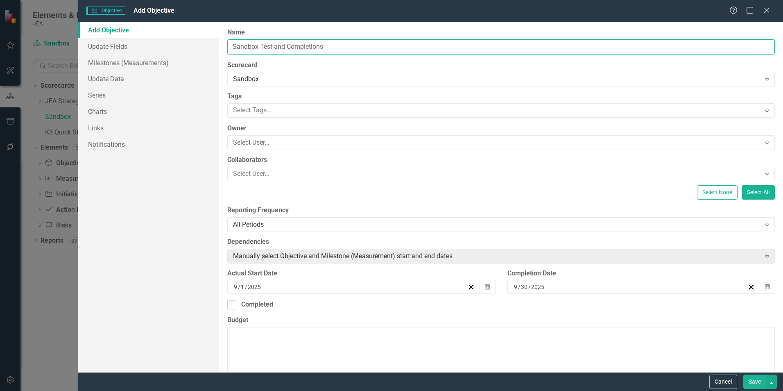
type input "Sandbox Test and Completions"
click at [753, 383] on button "Save" at bounding box center [755, 381] width 23 height 14
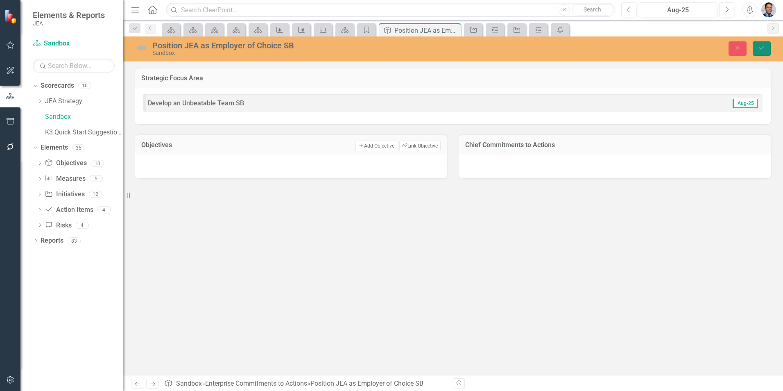
click at [758, 46] on icon "Save" at bounding box center [761, 48] width 7 height 6
